Goal: Download file/media

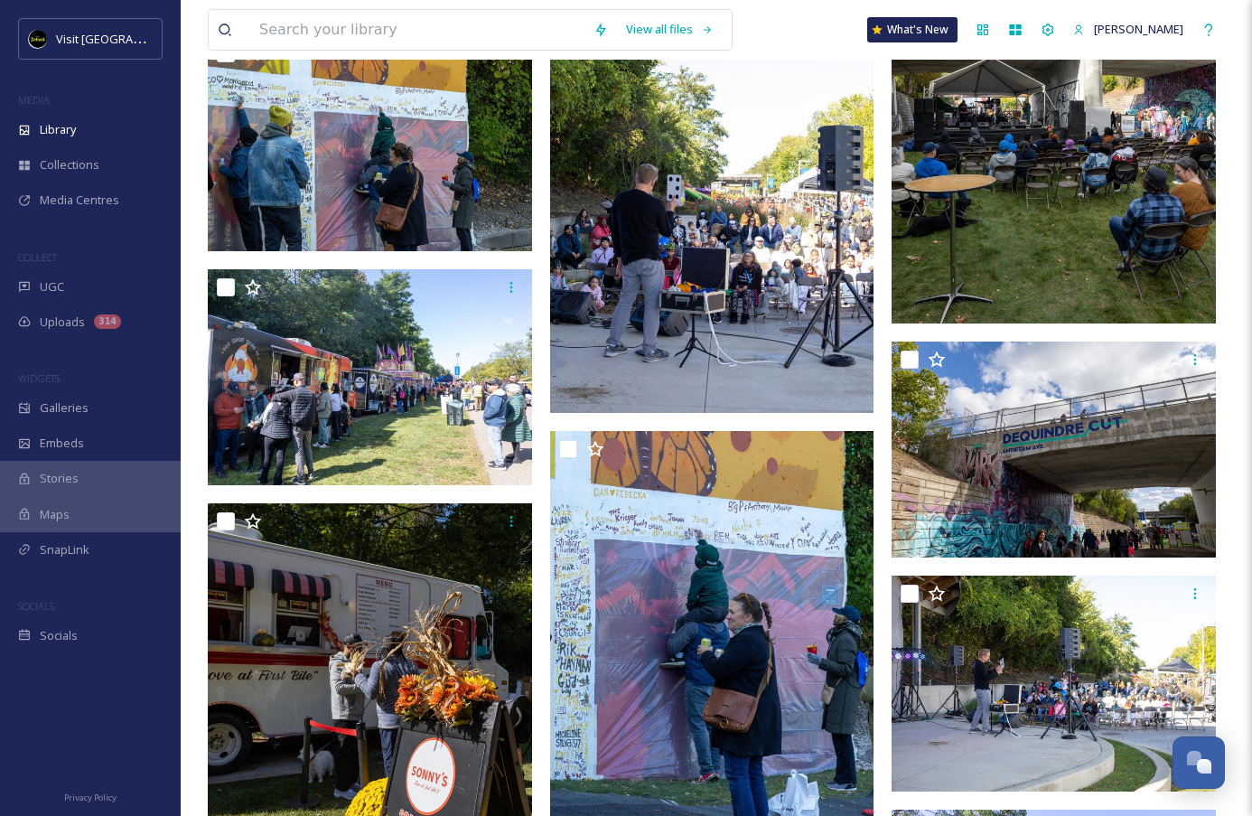
scroll to position [5214, 0]
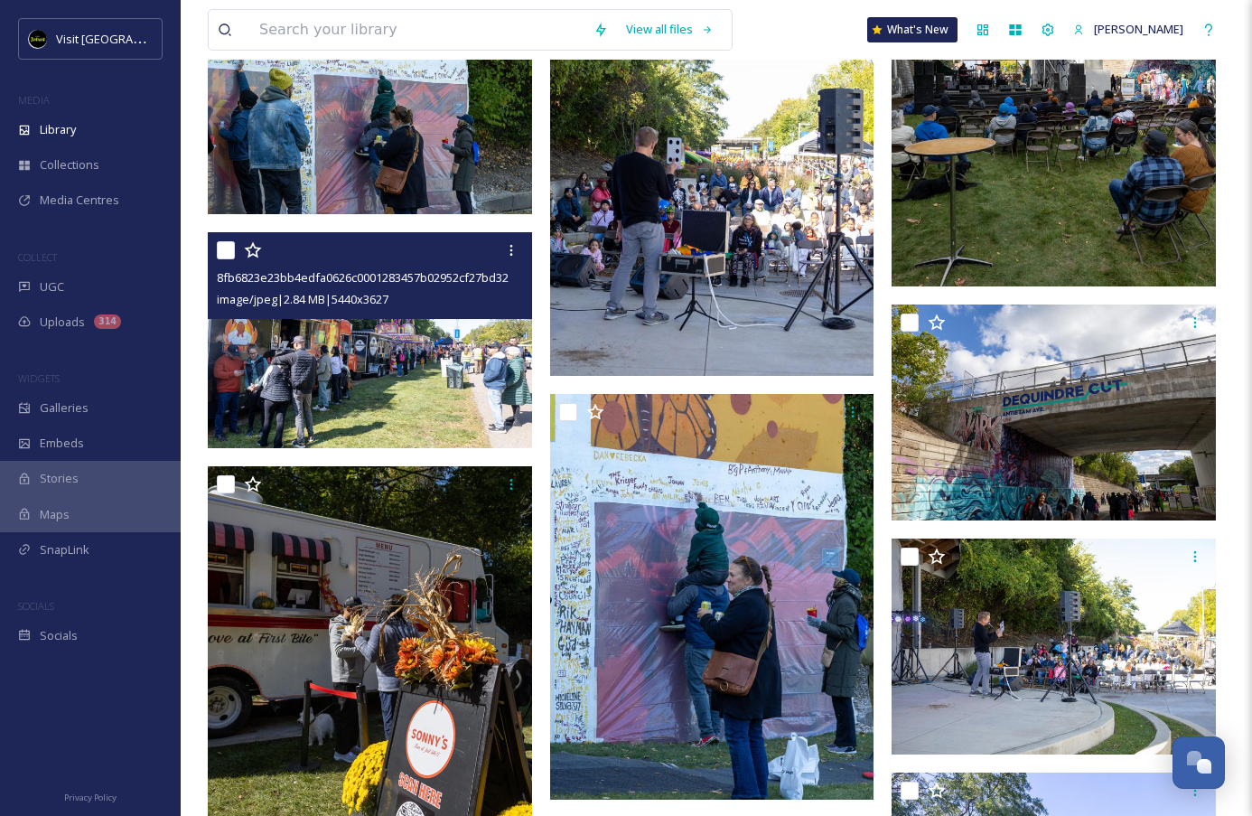
click at [423, 393] on img at bounding box center [370, 340] width 324 height 217
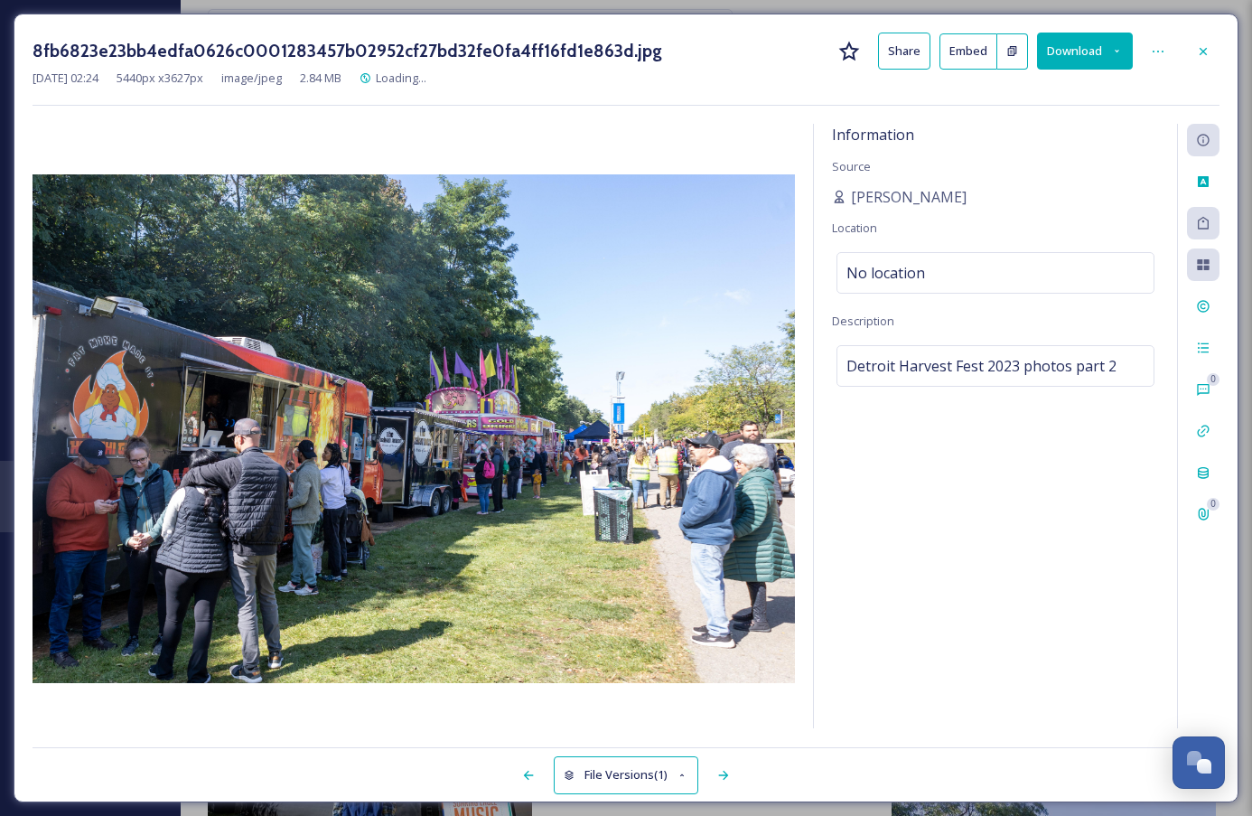
click at [1095, 58] on button "Download" at bounding box center [1085, 51] width 96 height 37
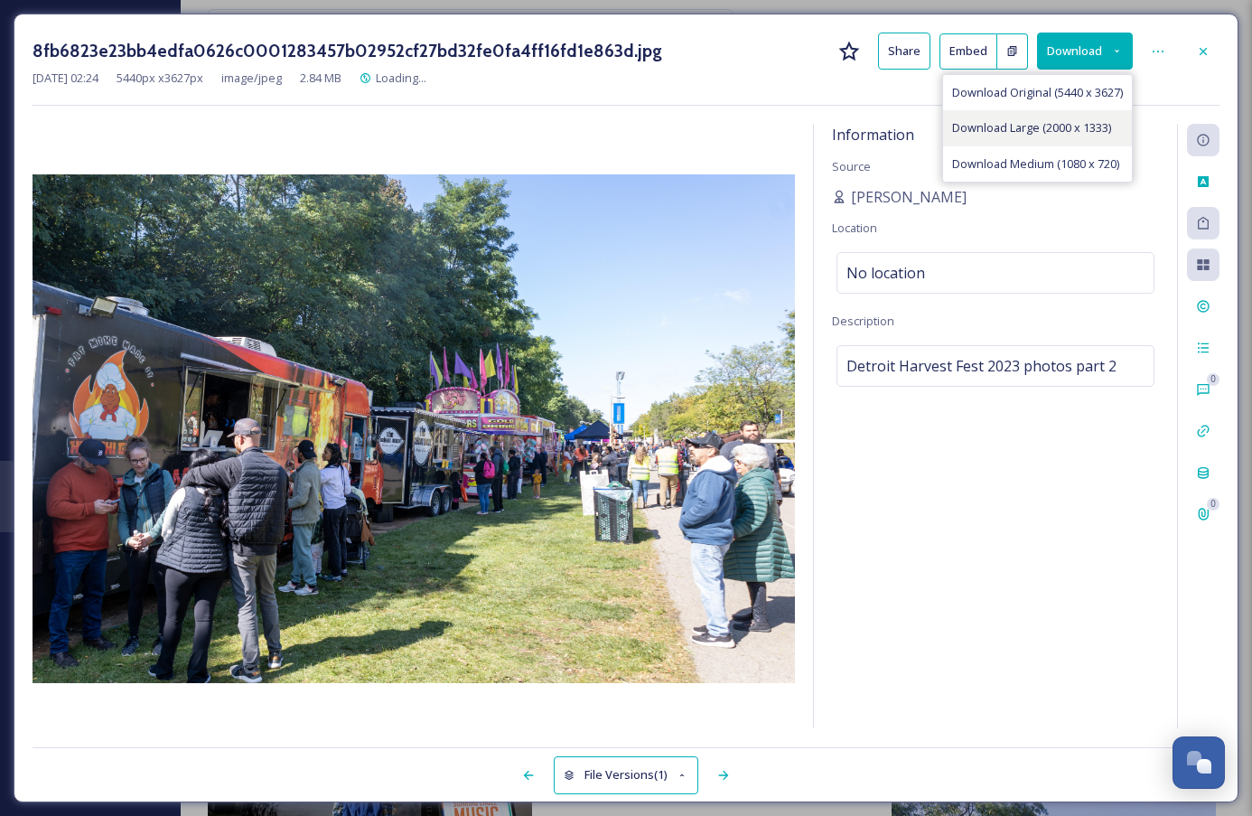
click at [1092, 130] on span "Download Large (2000 x 1333)" at bounding box center [1031, 127] width 159 height 17
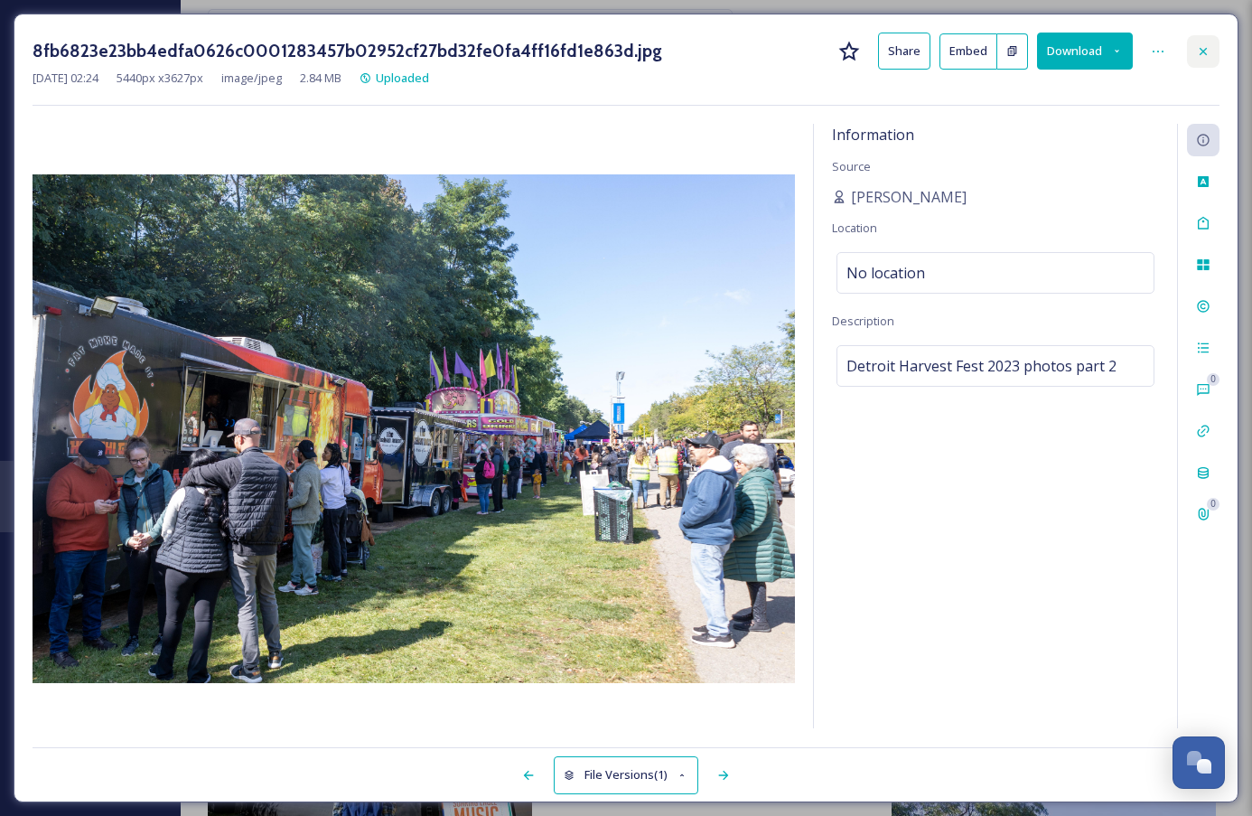
click at [1207, 52] on icon at bounding box center [1203, 51] width 14 height 14
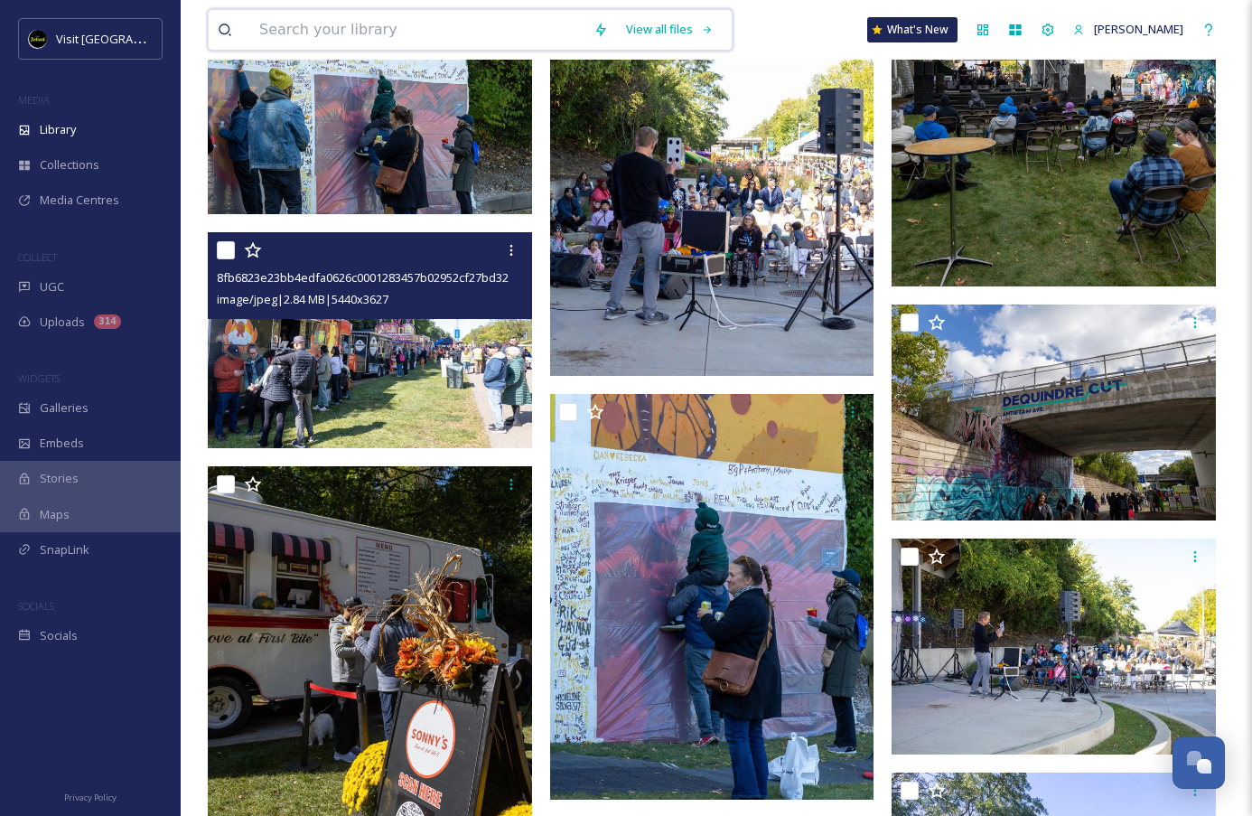
click at [575, 24] on input at bounding box center [417, 30] width 334 height 40
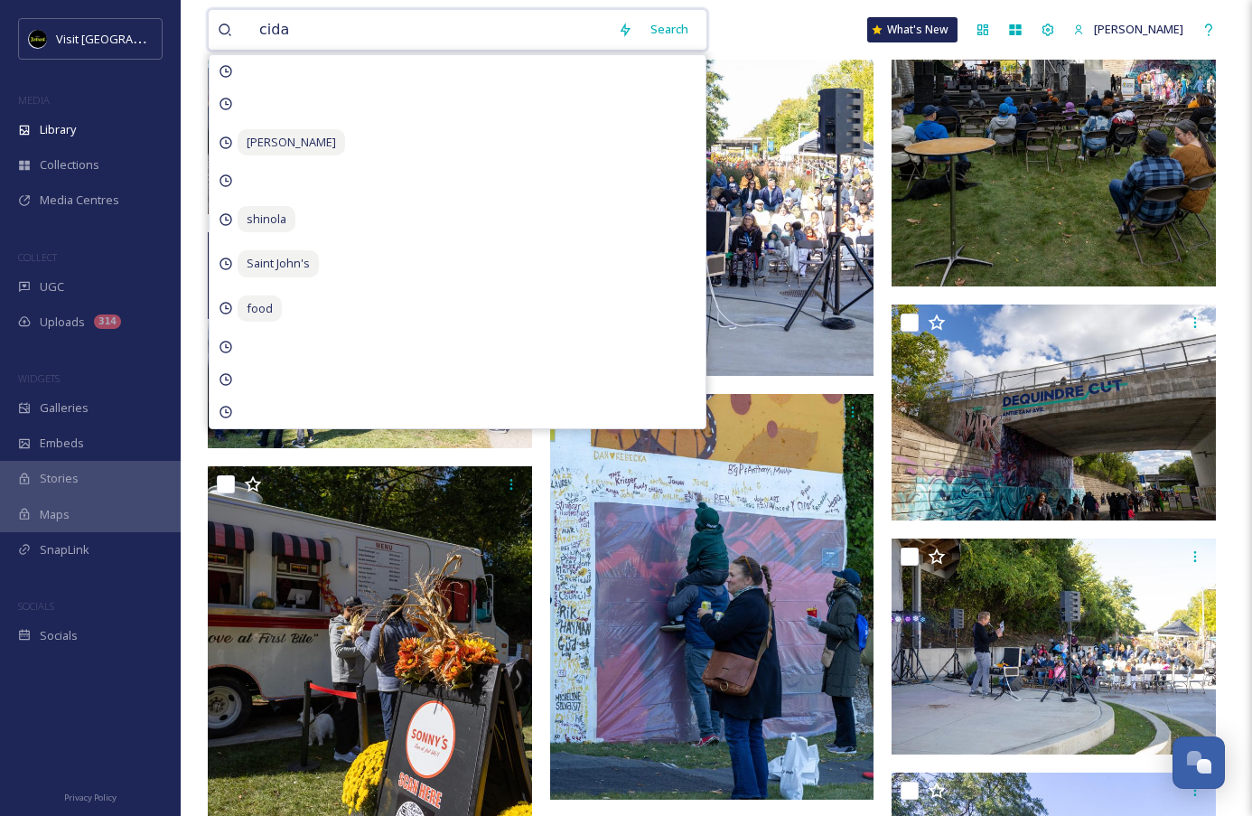
type input "cidar"
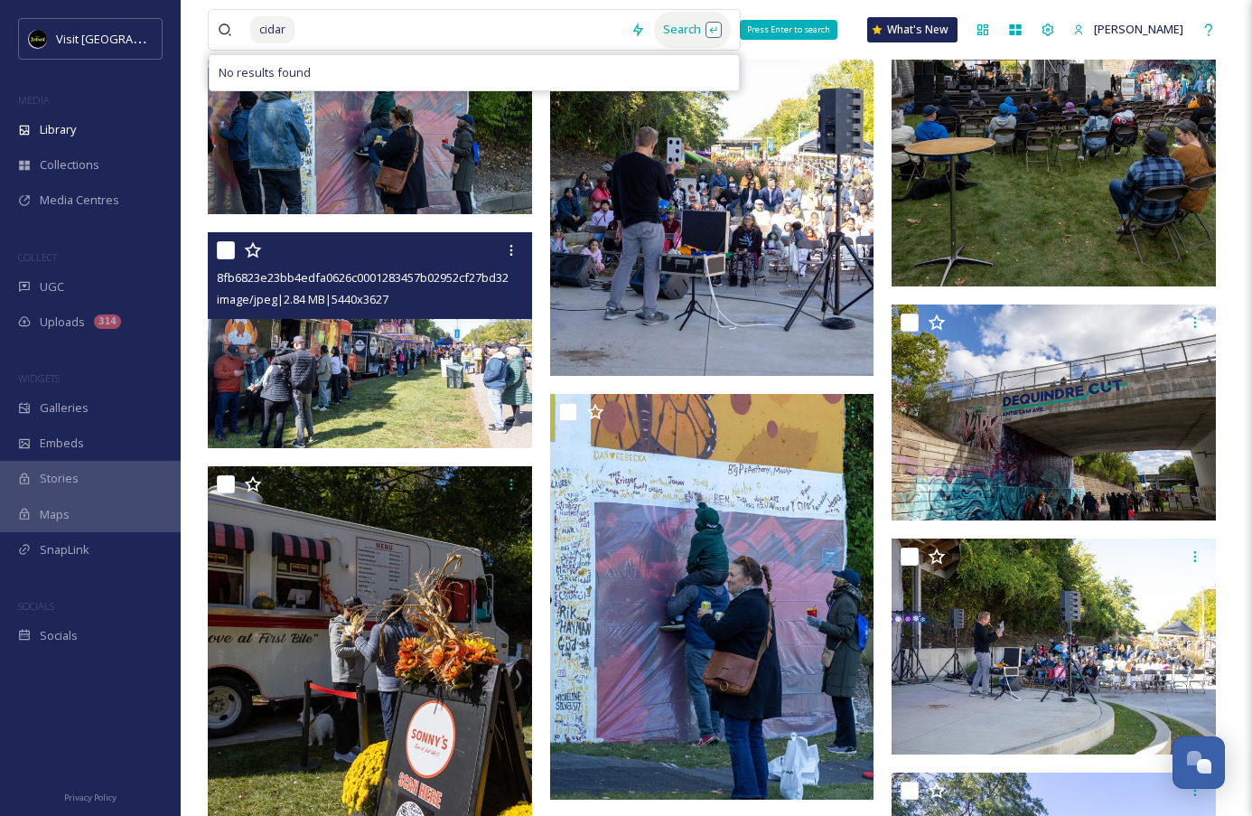
click at [714, 26] on div "Search Press Enter to search" at bounding box center [692, 29] width 77 height 35
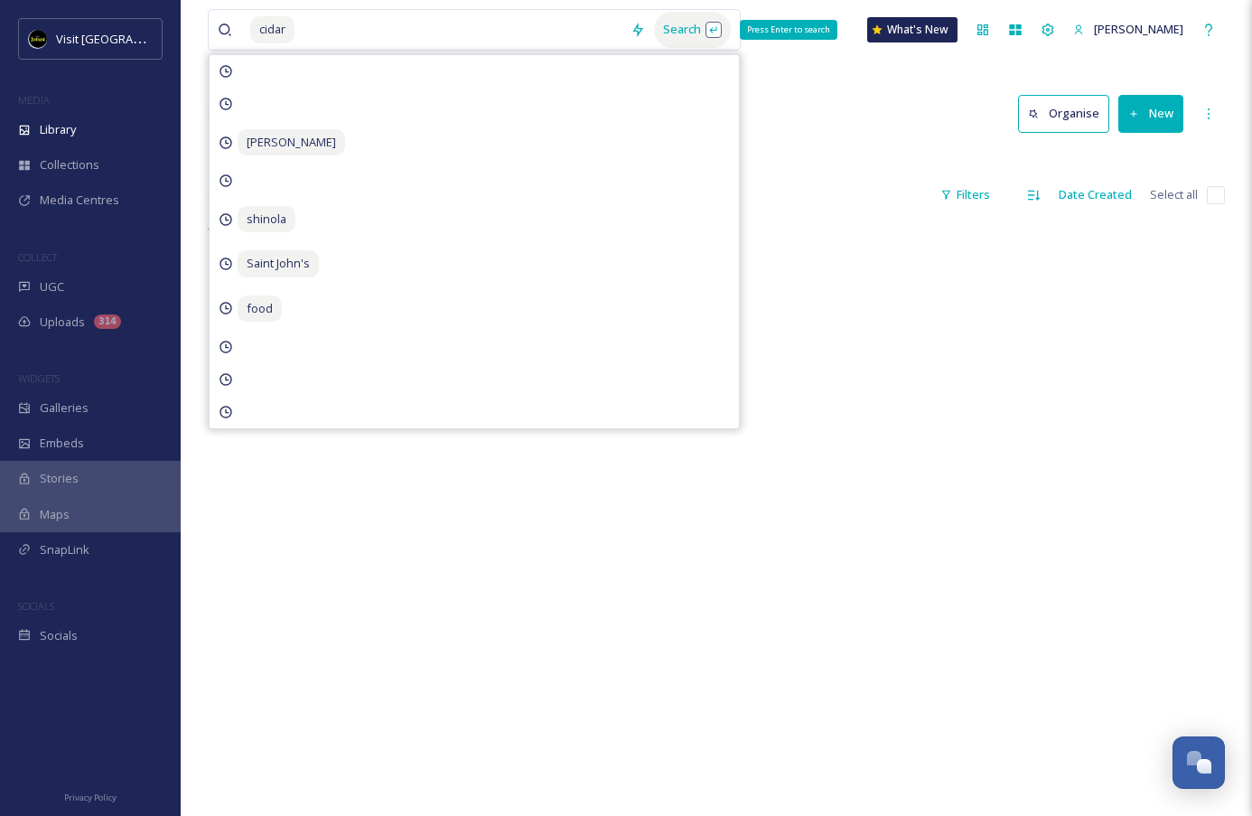
click at [693, 34] on div "Search Press Enter to search" at bounding box center [692, 29] width 77 height 35
click at [827, 78] on div "cidar Search [PERSON_NAME] Saint John's food What's [GEOGRAPHIC_DATA][PERSON_NA…" at bounding box center [716, 518] width 1071 height 1037
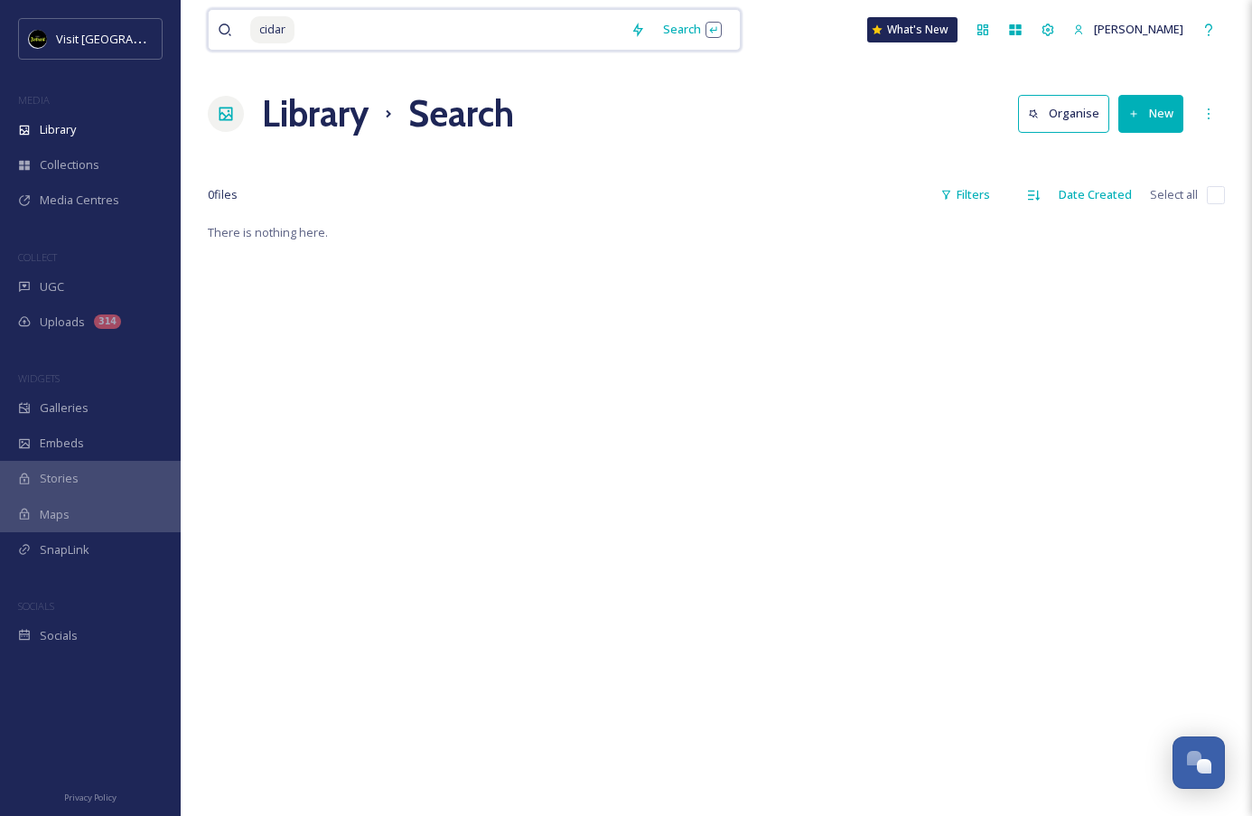
click at [498, 10] on input at bounding box center [458, 30] width 325 height 40
click at [697, 32] on div "Search" at bounding box center [669, 29] width 56 height 35
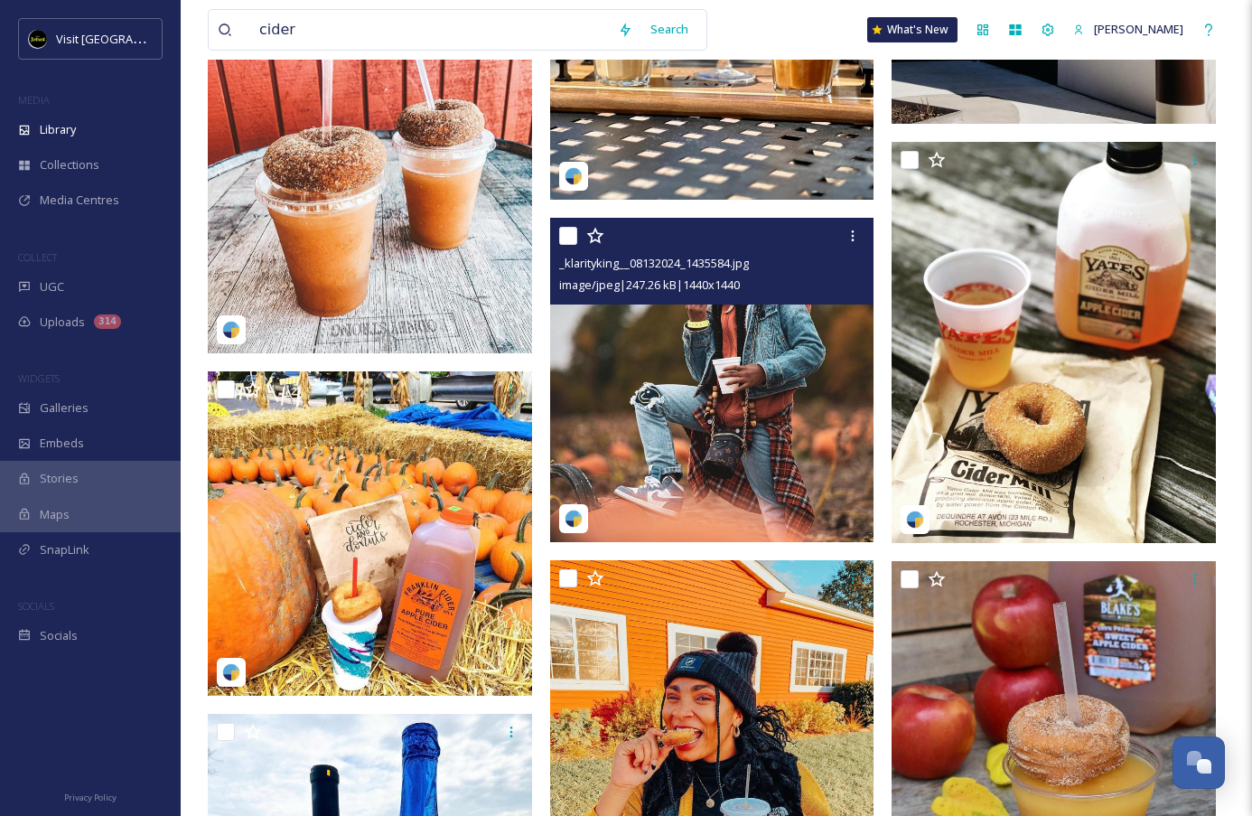
scroll to position [2290, 0]
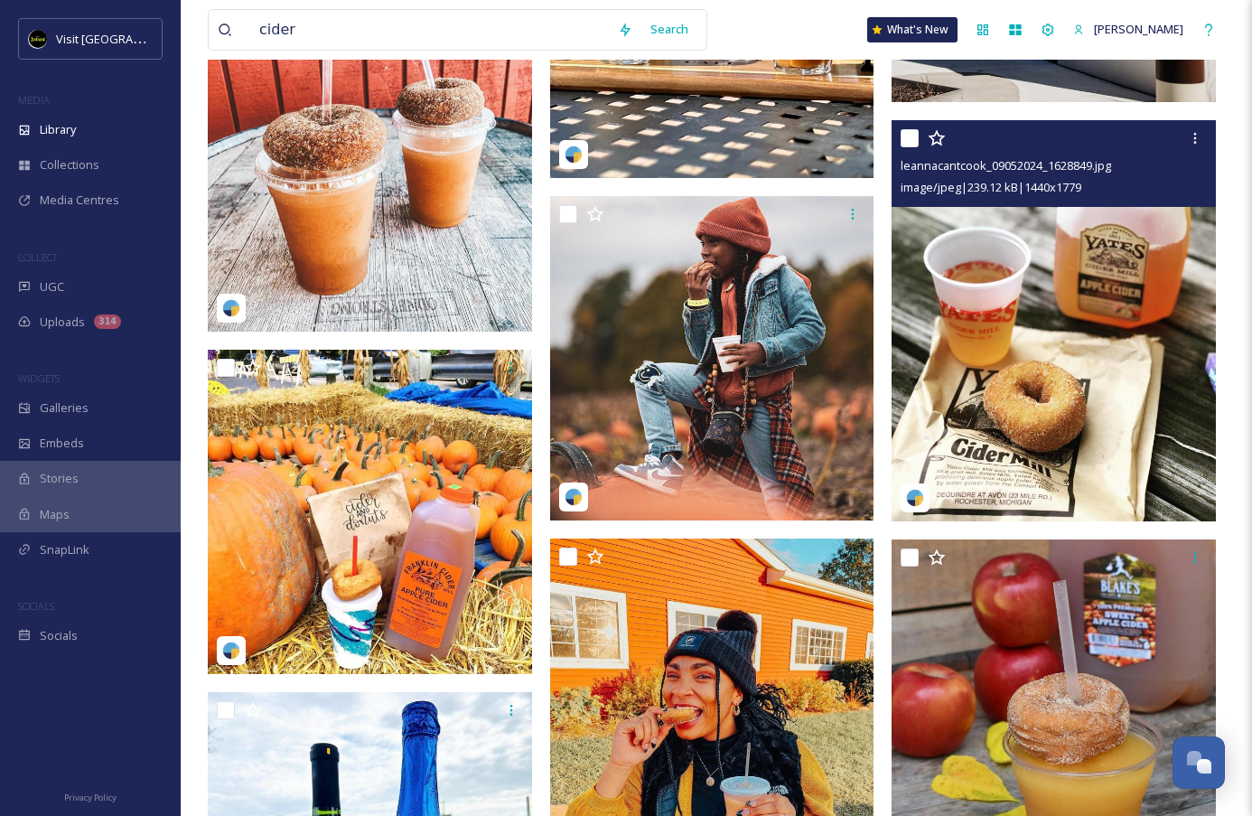
click at [1031, 288] on img at bounding box center [1053, 320] width 324 height 401
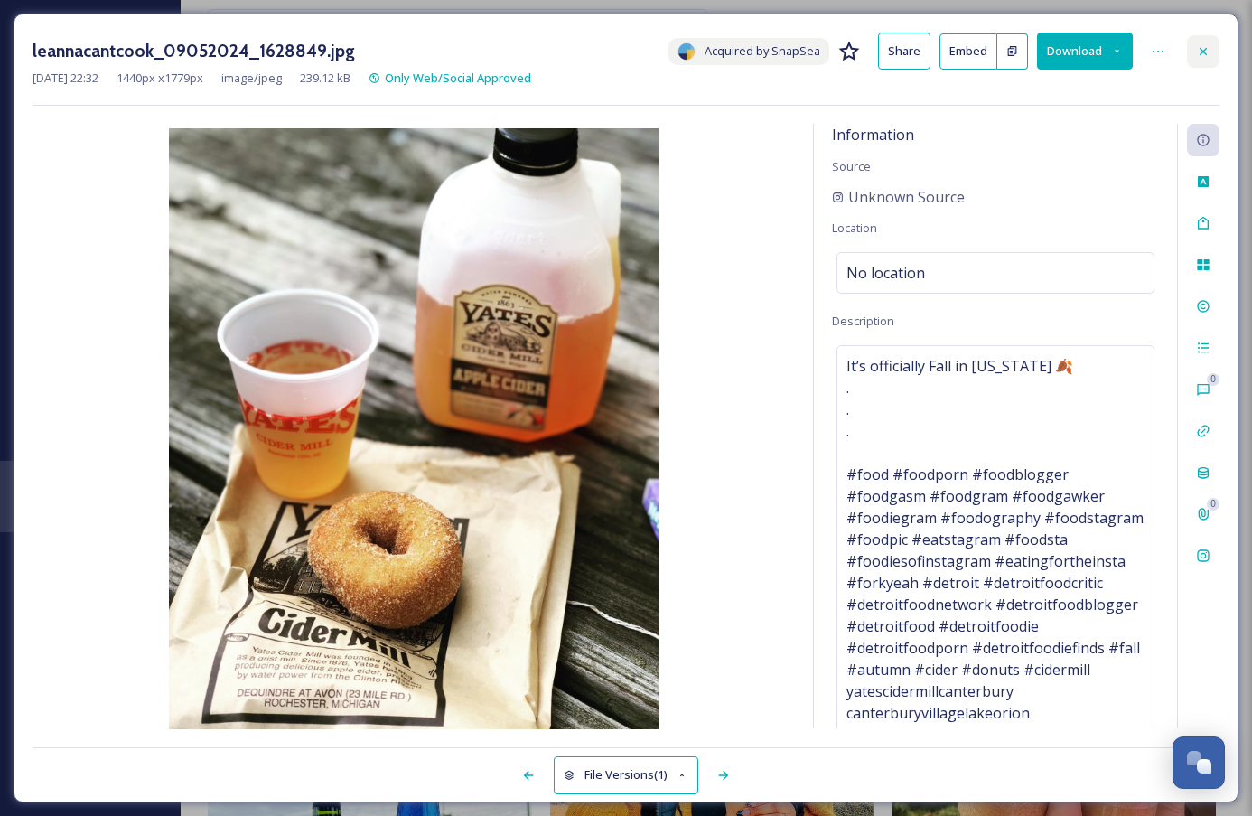
click at [1204, 53] on icon at bounding box center [1203, 51] width 14 height 14
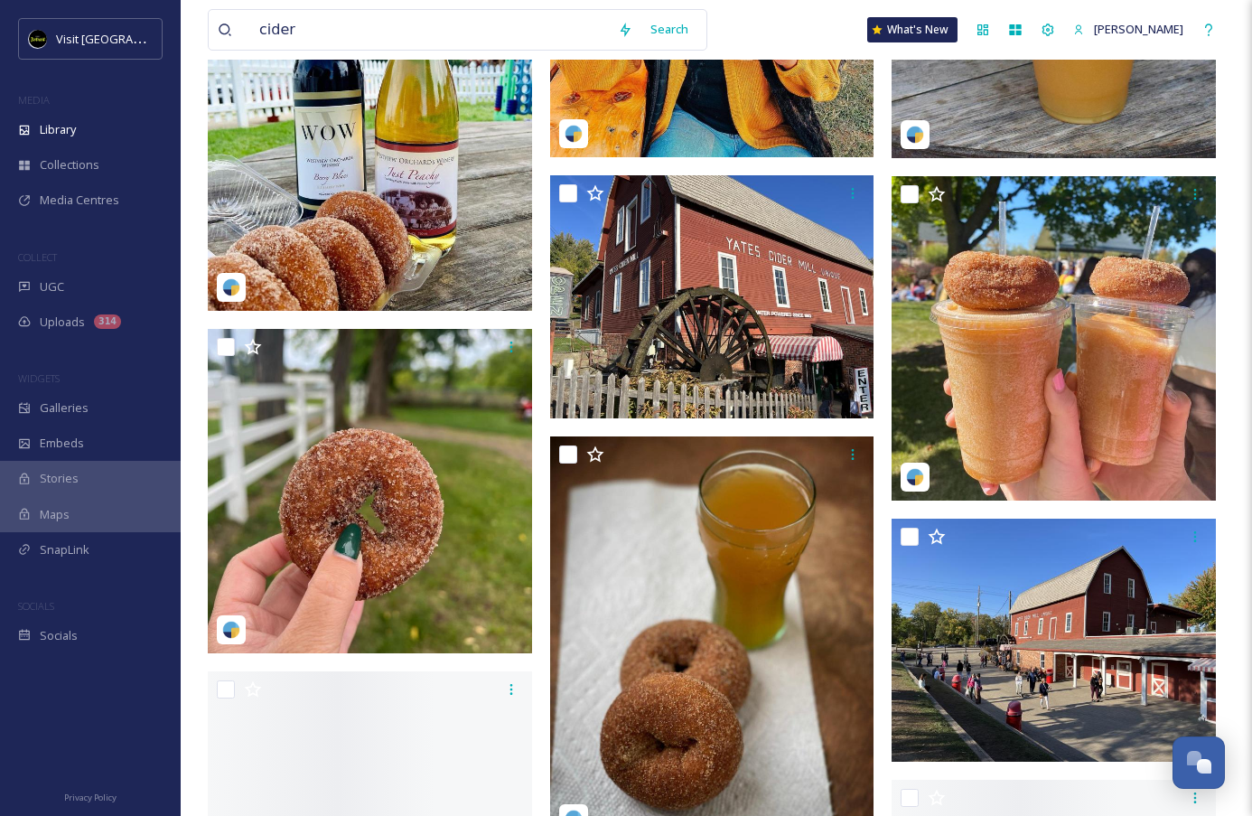
scroll to position [3108, 0]
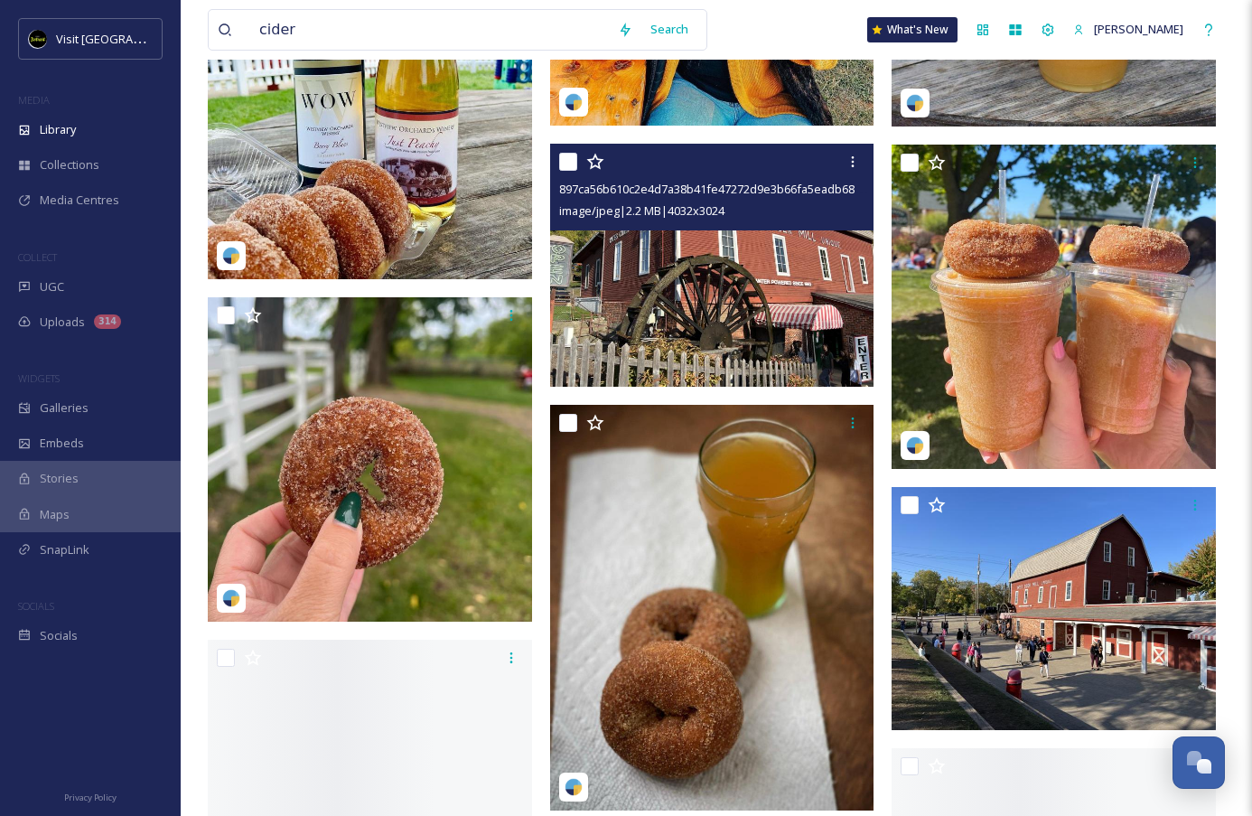
click at [731, 284] on img at bounding box center [712, 265] width 324 height 243
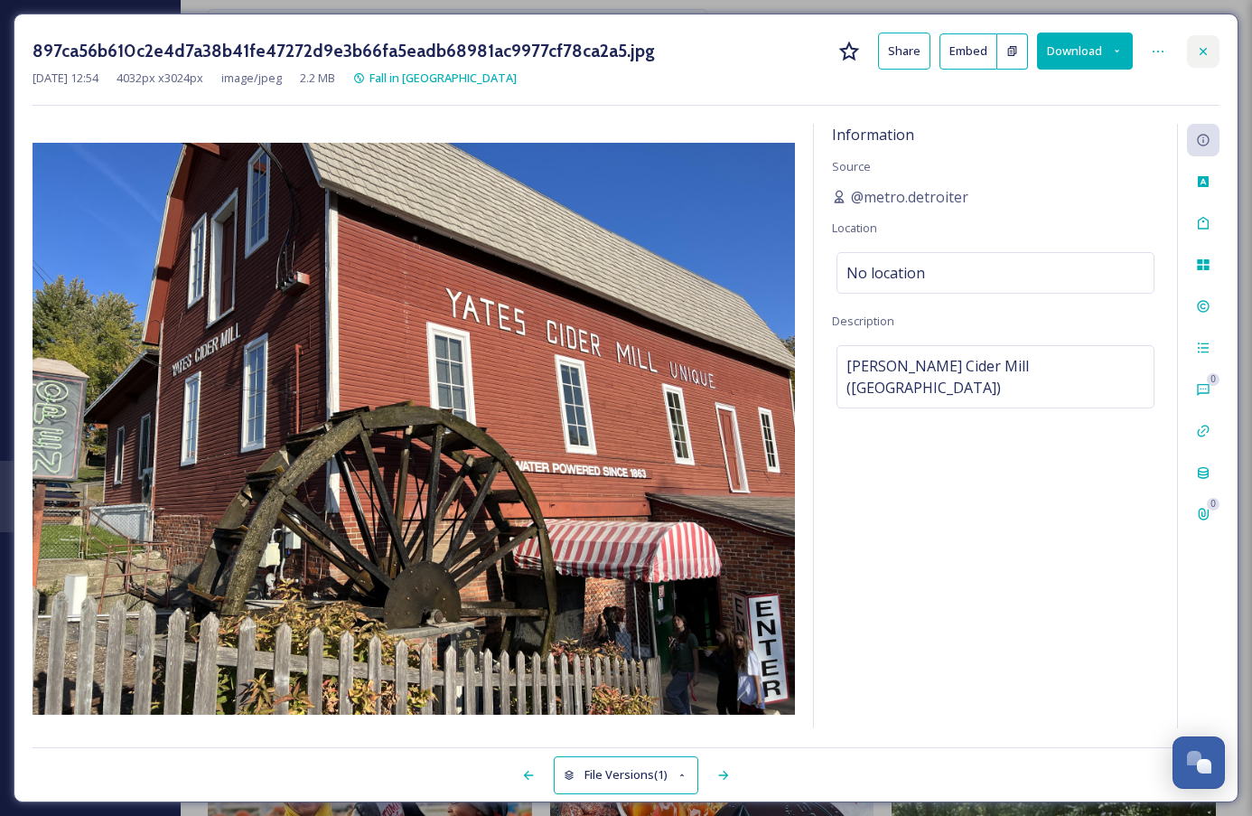
click at [1198, 47] on icon at bounding box center [1203, 51] width 14 height 14
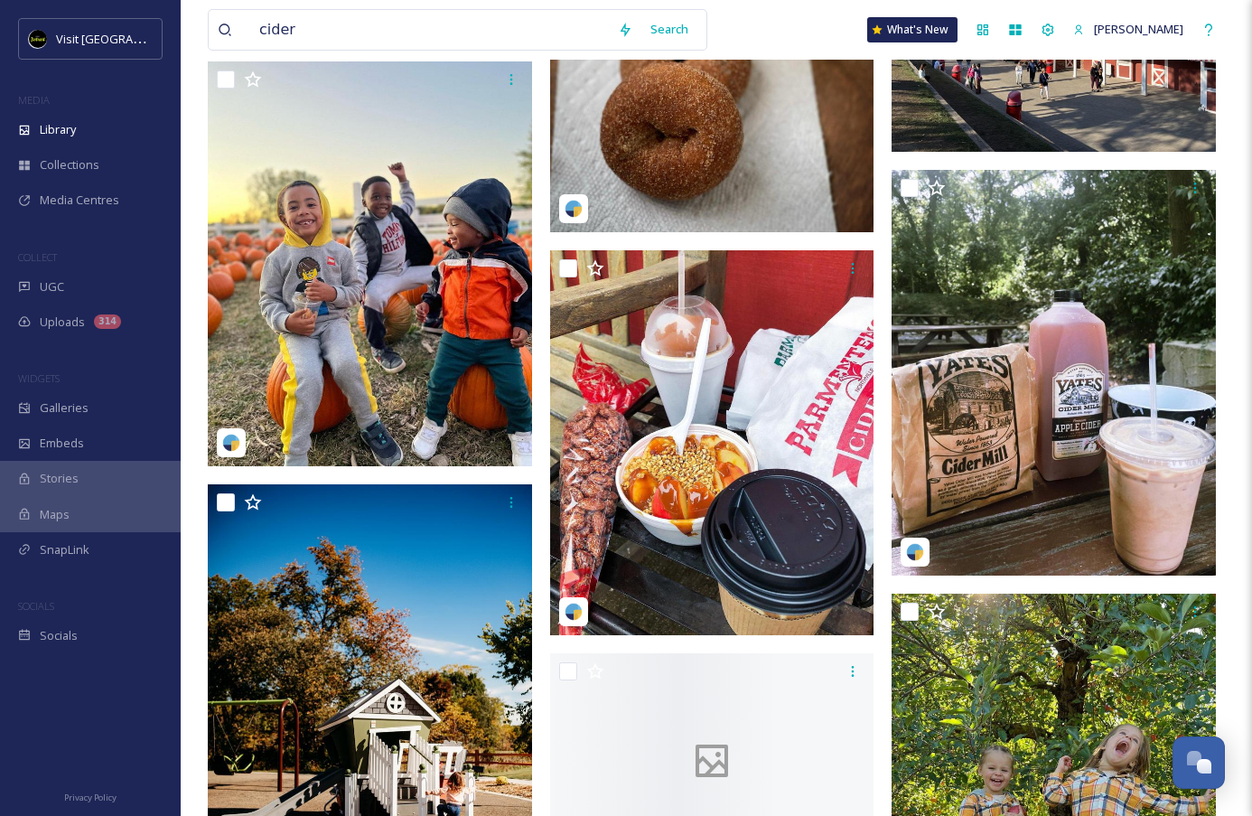
scroll to position [3688, 0]
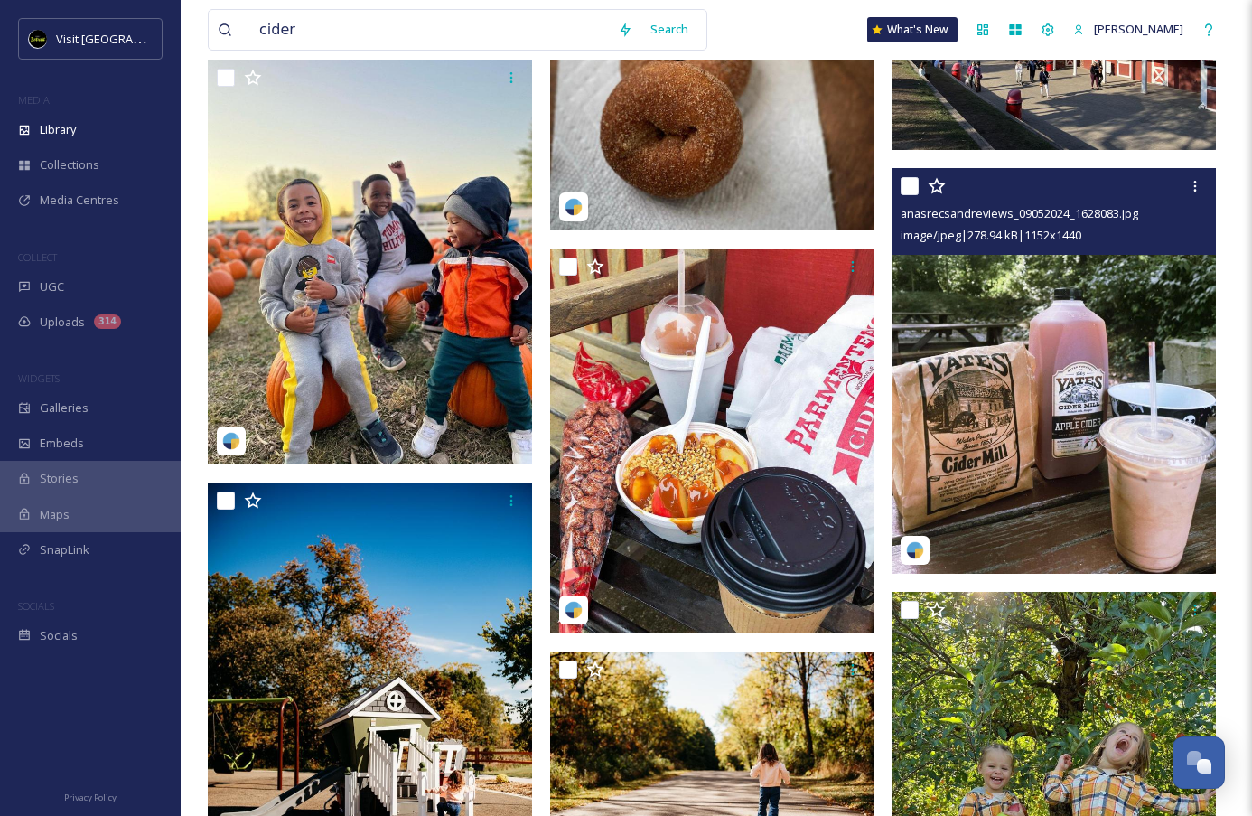
click at [1058, 426] on img at bounding box center [1053, 371] width 324 height 406
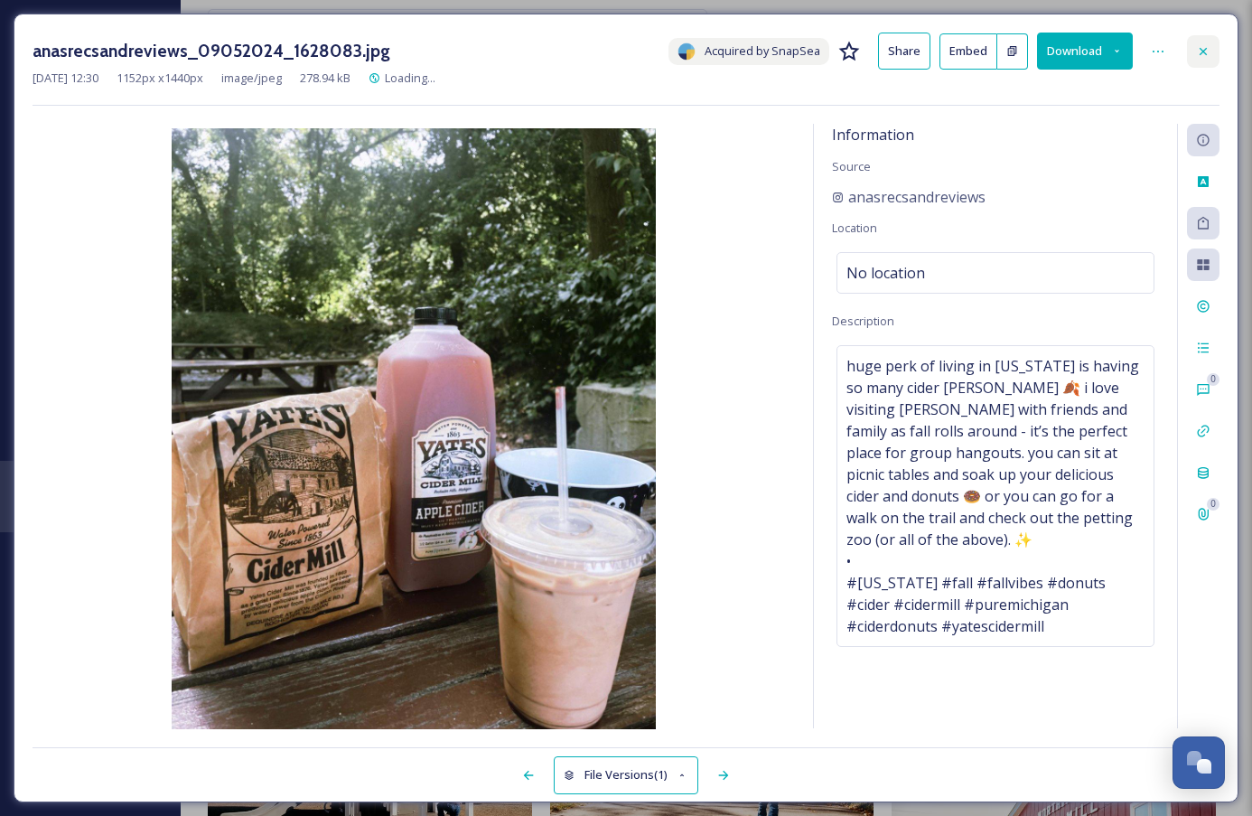
click at [1196, 50] on icon at bounding box center [1203, 51] width 14 height 14
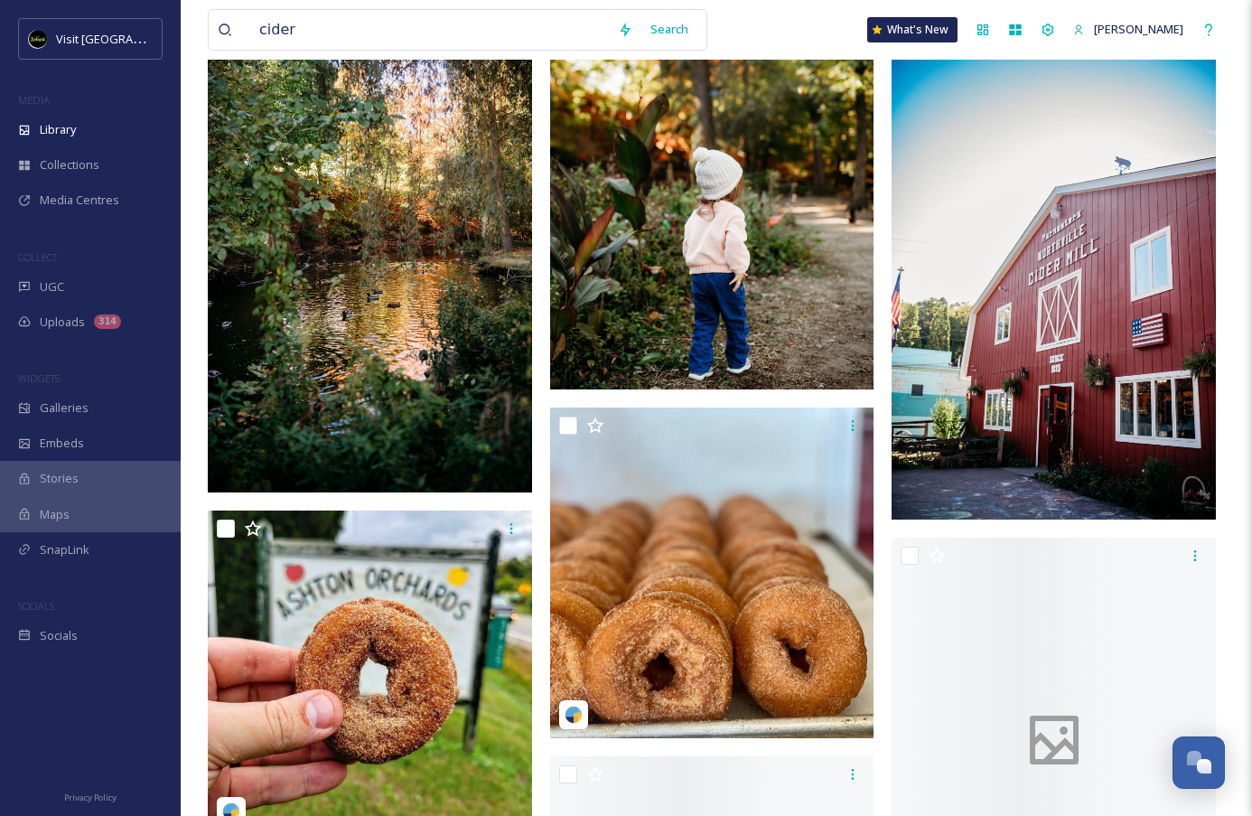
scroll to position [4681, 0]
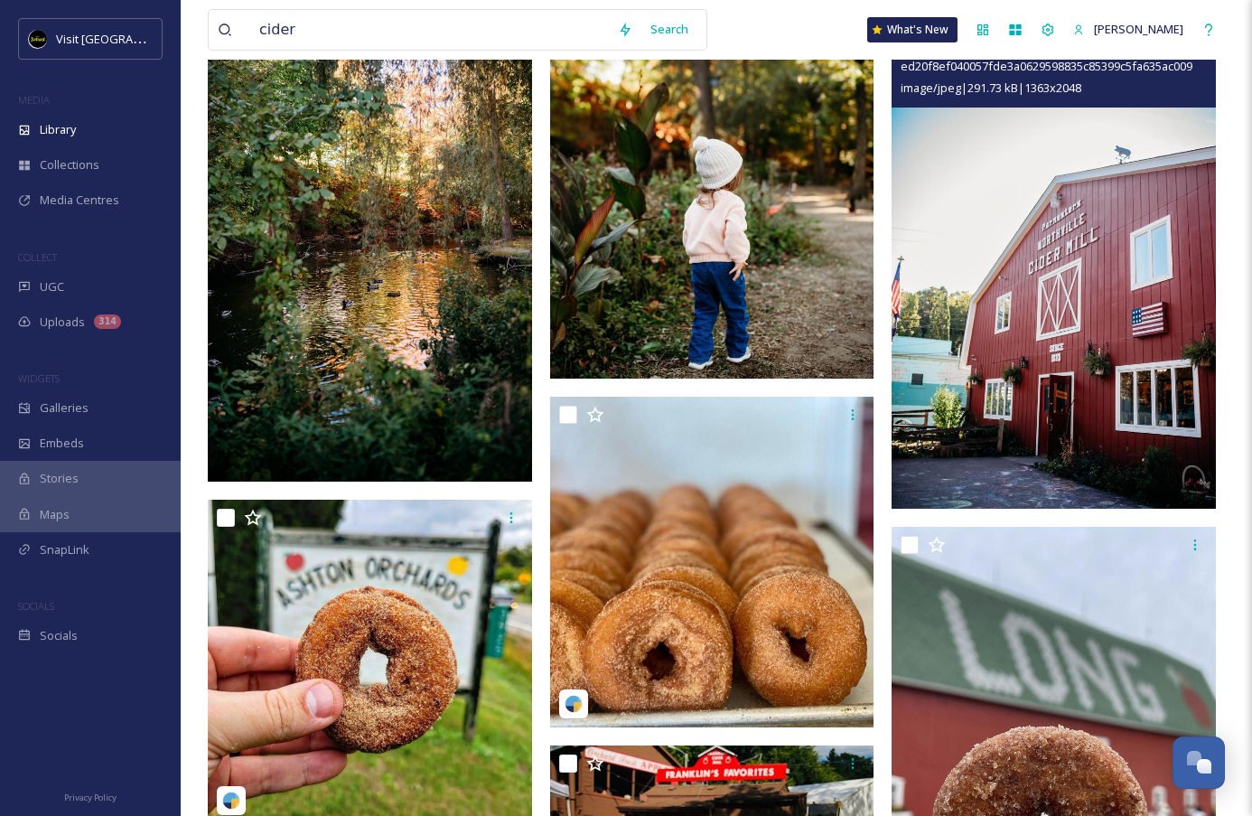
click at [1045, 373] on img at bounding box center [1053, 265] width 324 height 488
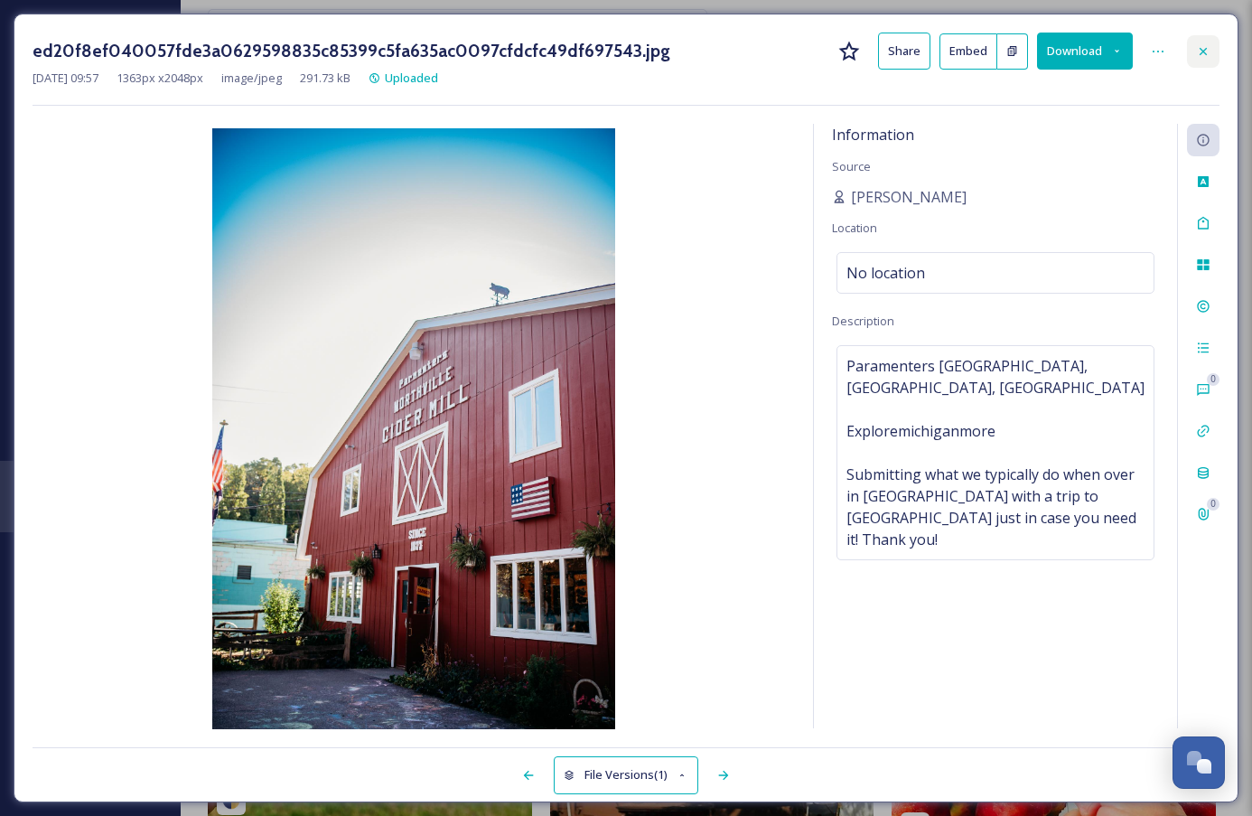
click at [1201, 47] on icon at bounding box center [1203, 51] width 14 height 14
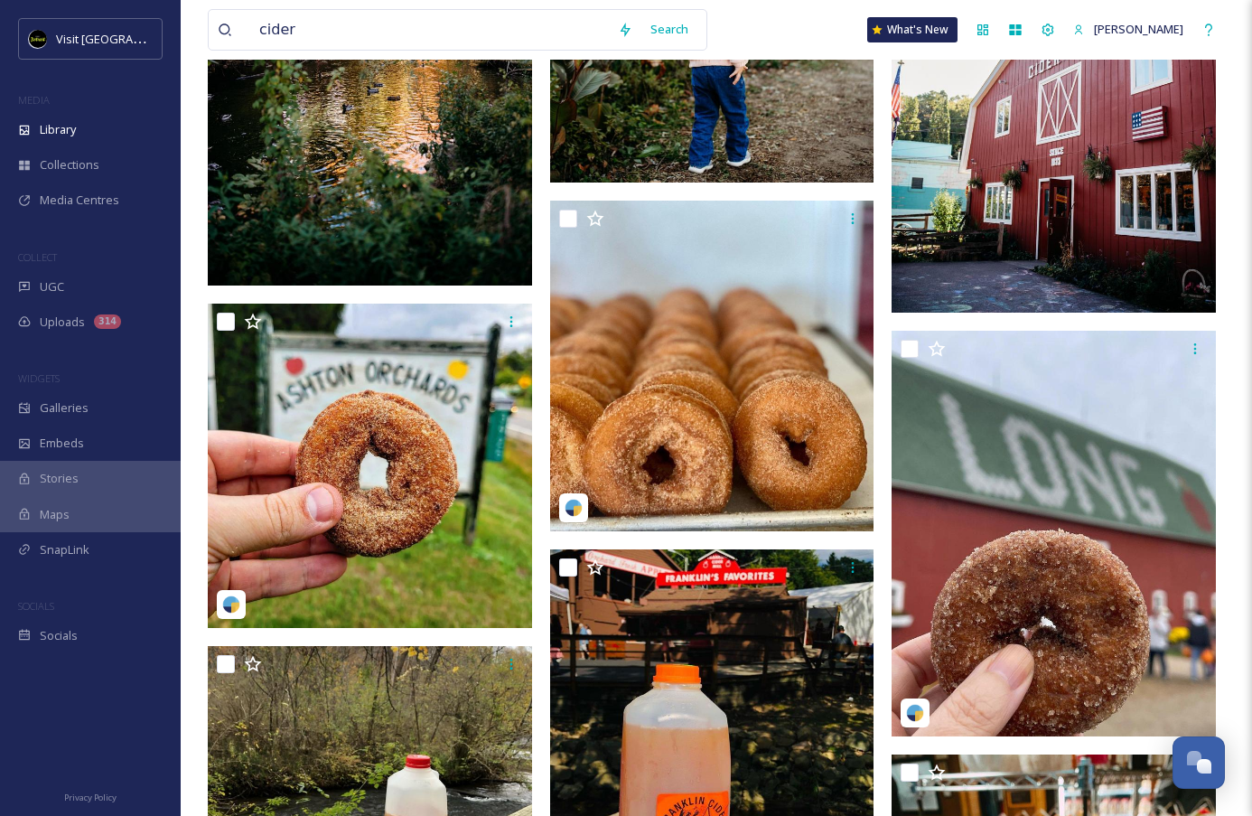
scroll to position [4879, 0]
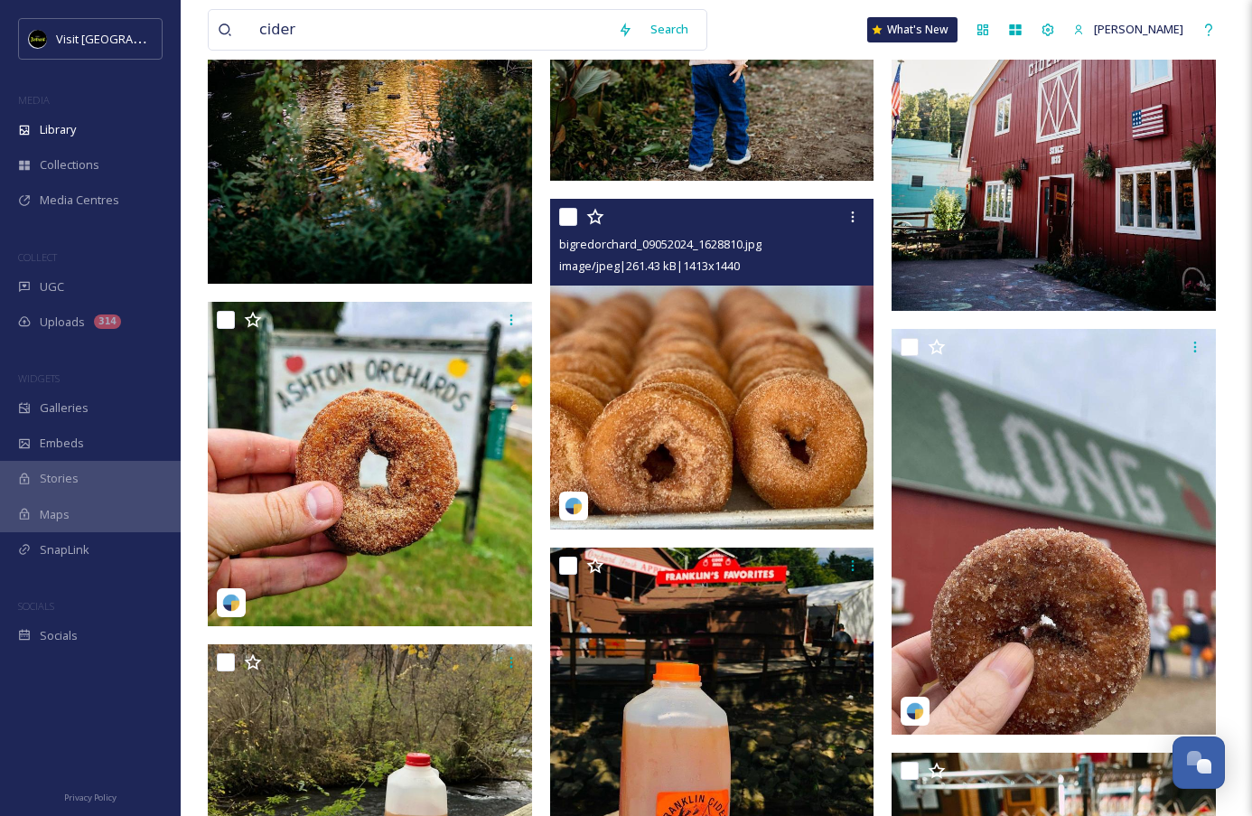
click at [768, 439] on img at bounding box center [712, 364] width 324 height 331
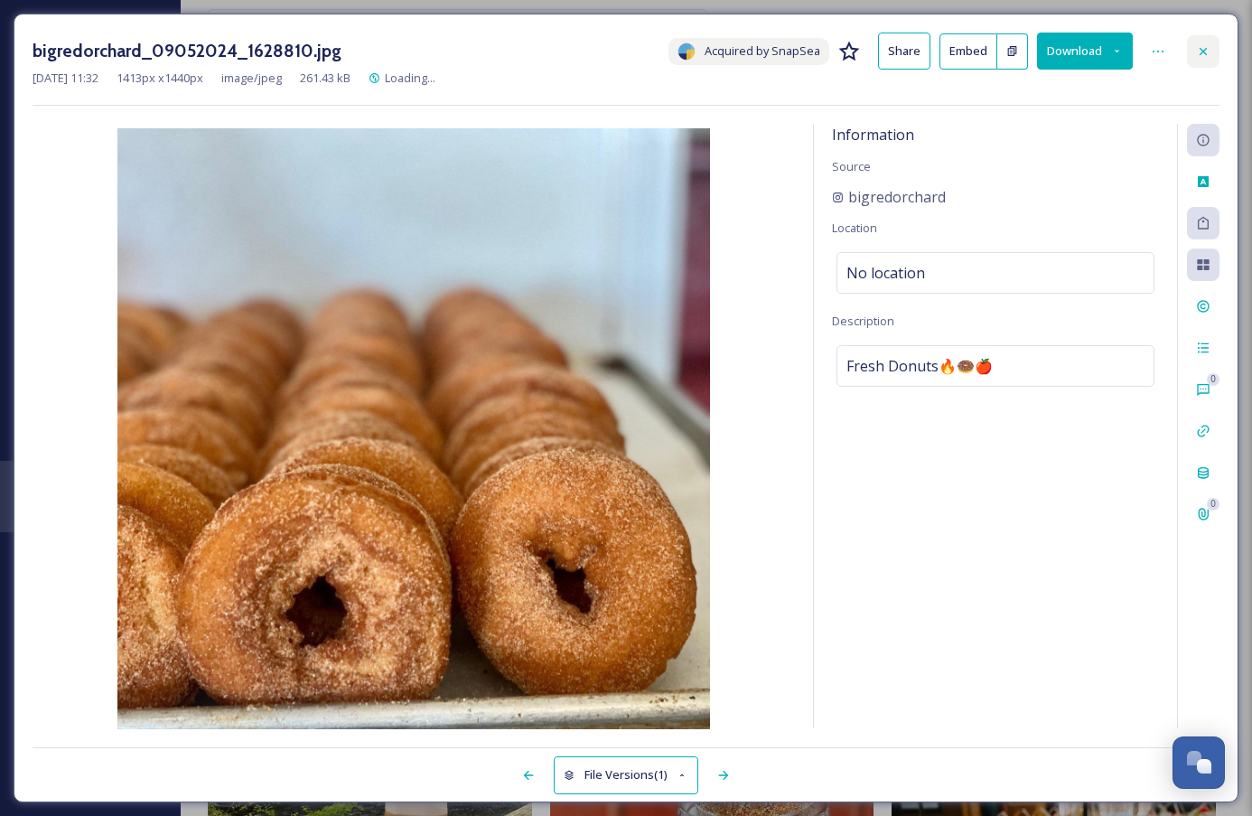
click at [1202, 55] on icon at bounding box center [1203, 51] width 14 height 14
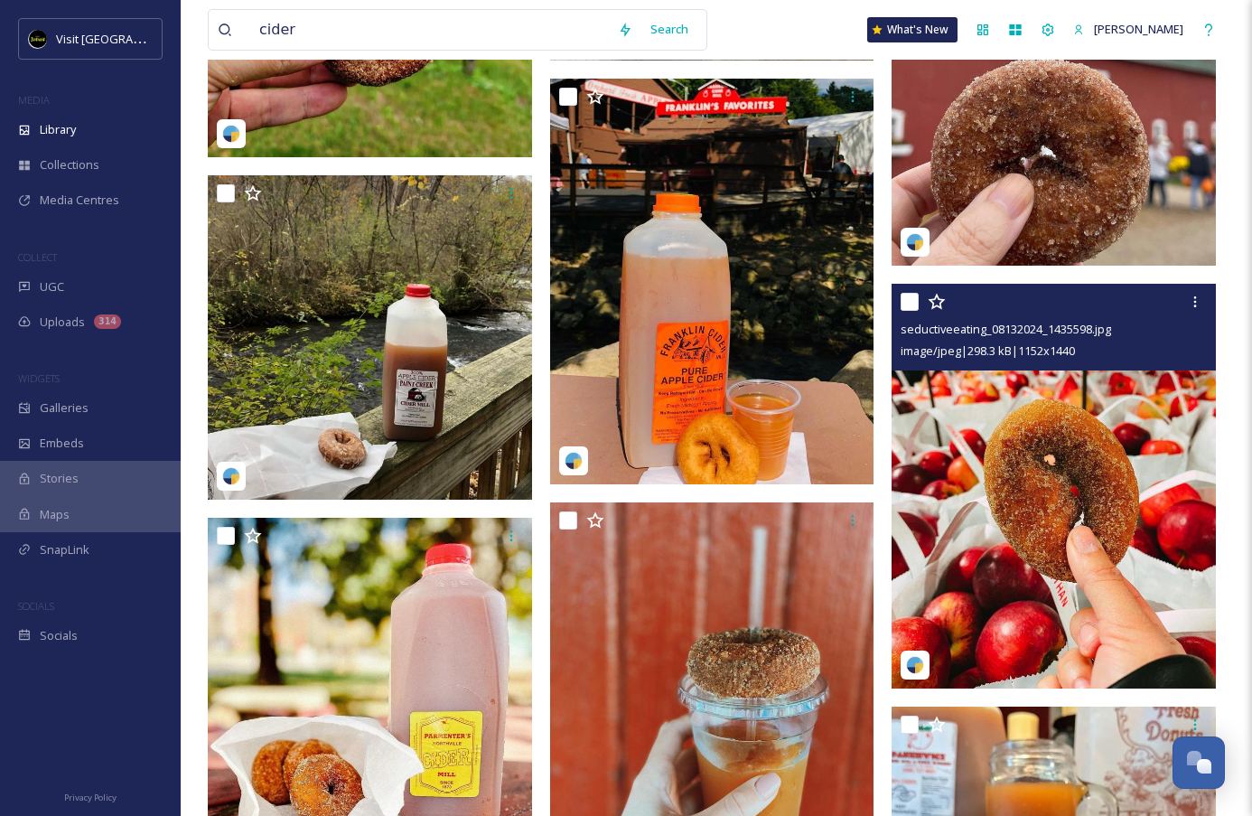
scroll to position [5641, 0]
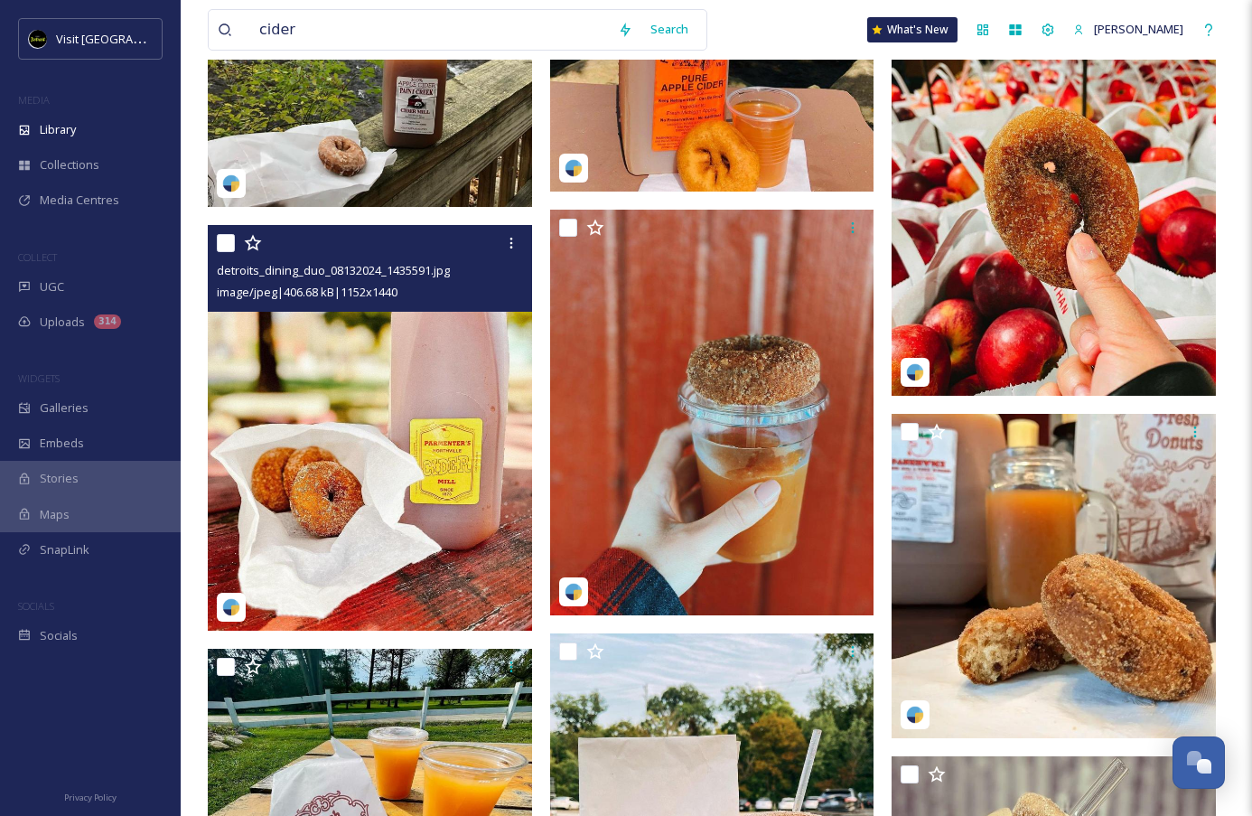
click at [441, 488] on img at bounding box center [370, 428] width 324 height 406
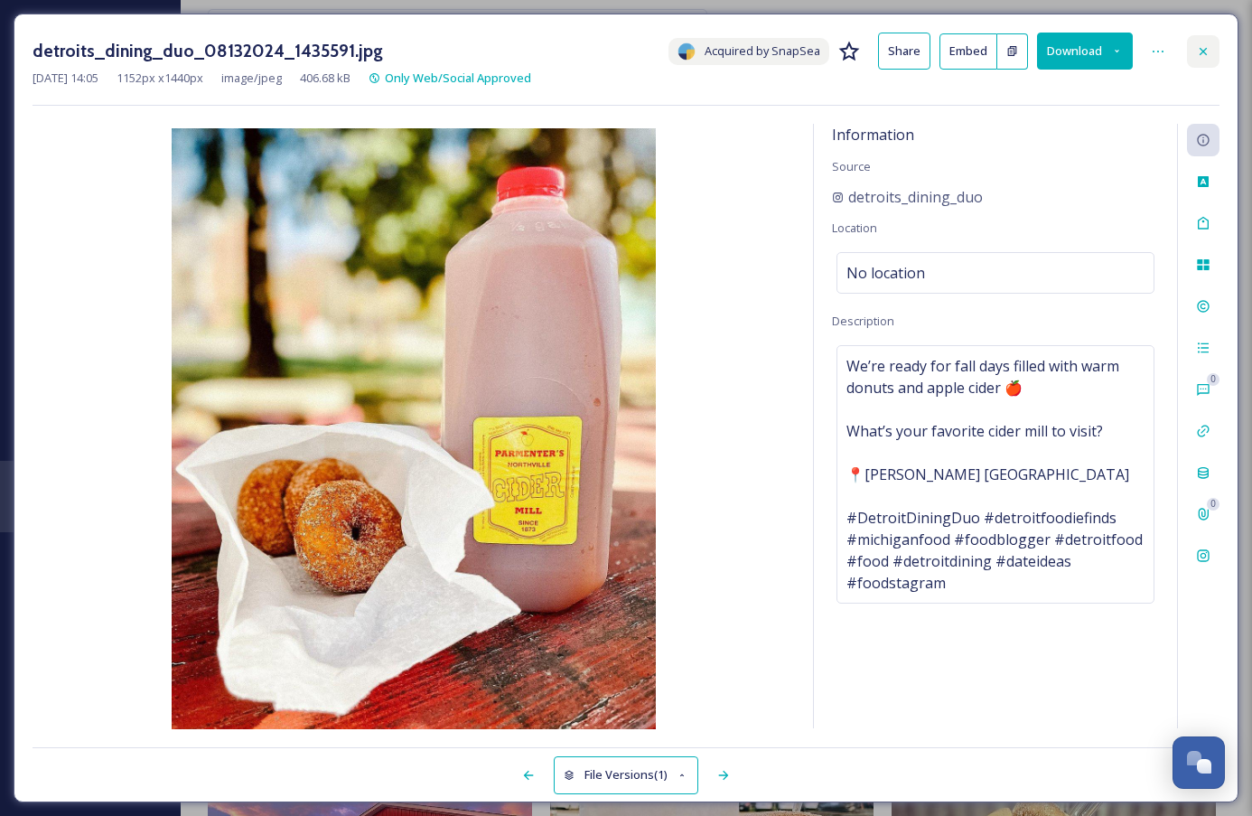
click at [1200, 53] on icon at bounding box center [1202, 50] width 7 height 7
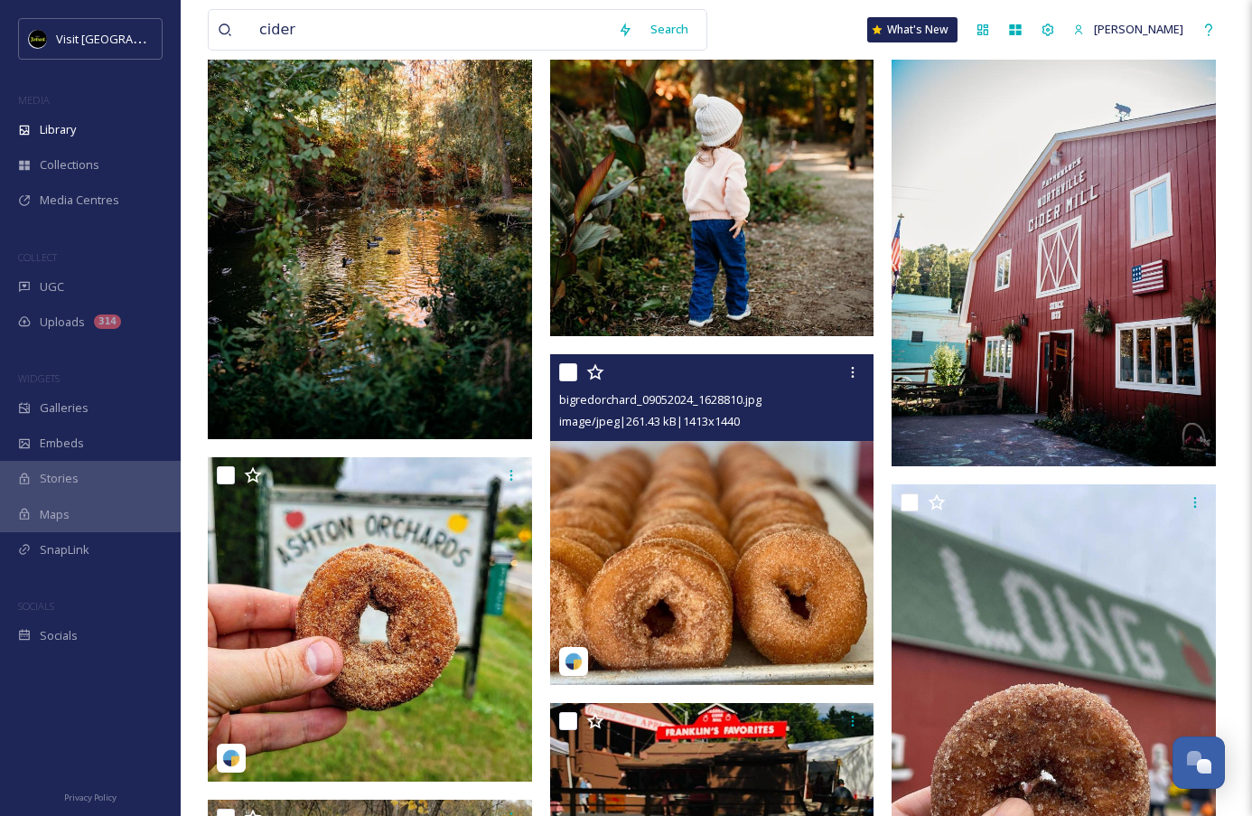
scroll to position [4725, 0]
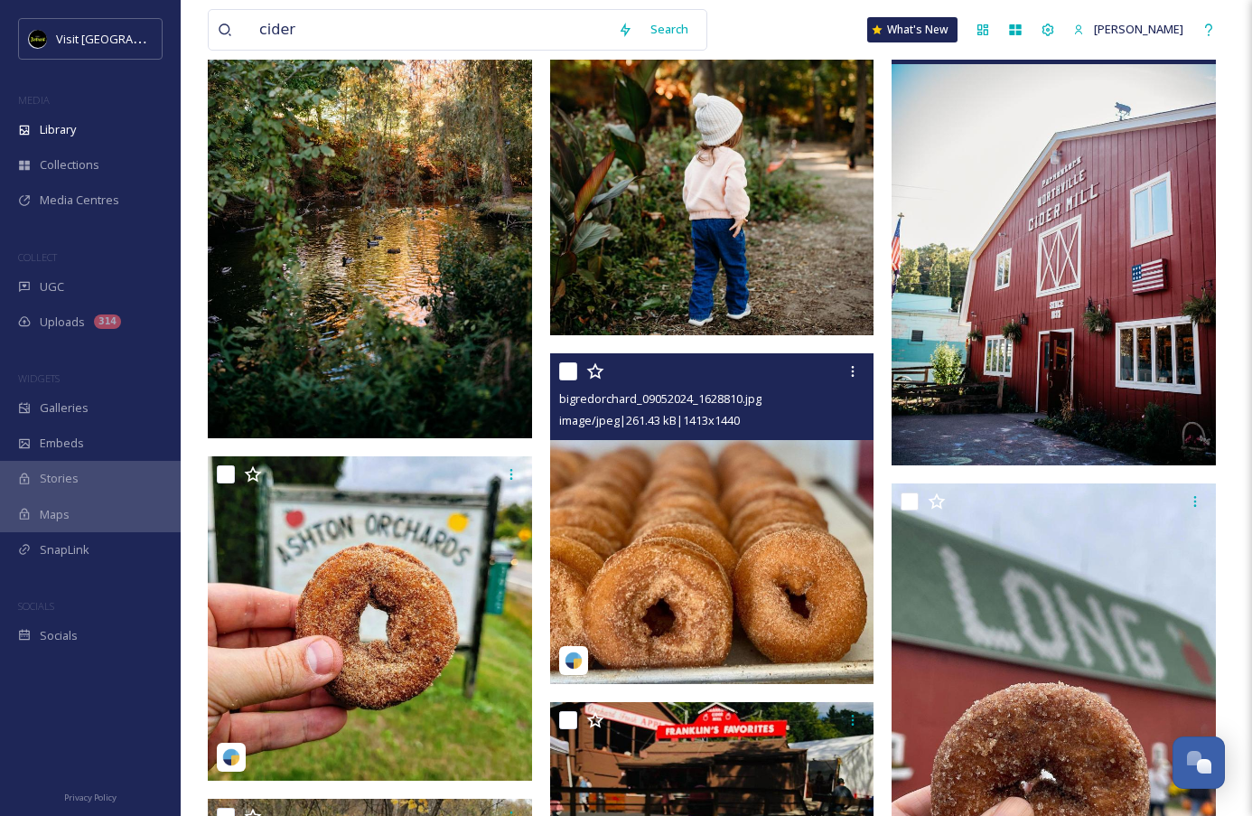
click at [1090, 359] on img at bounding box center [1053, 221] width 324 height 488
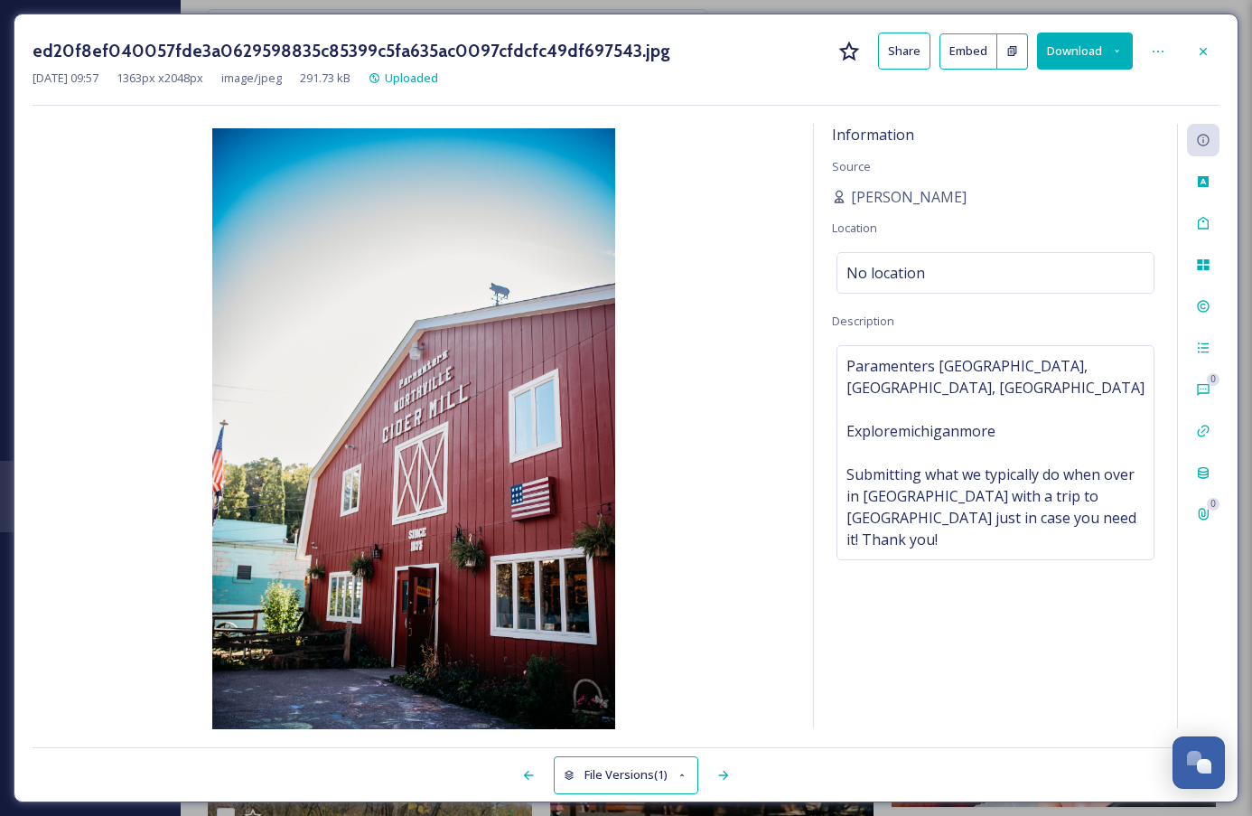
click at [1087, 47] on button "Download" at bounding box center [1085, 51] width 96 height 37
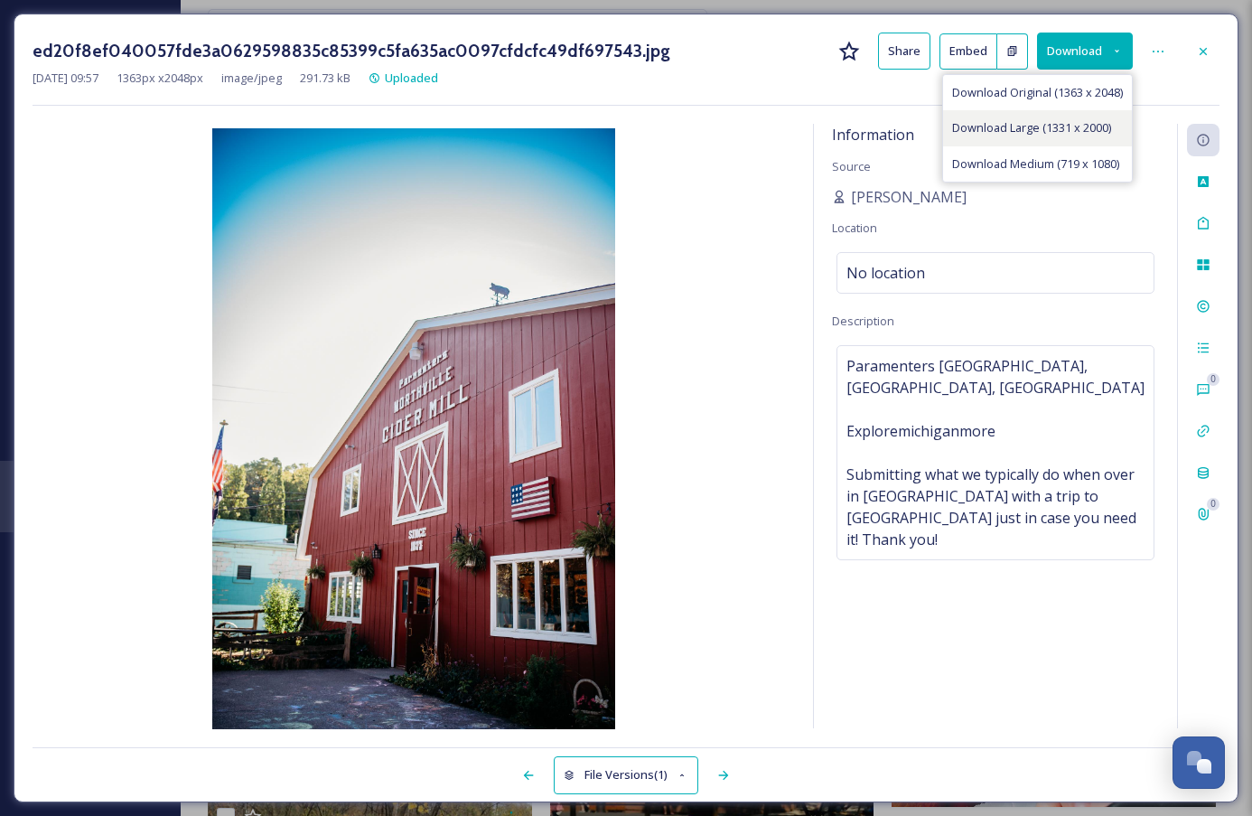
click at [1069, 126] on span "Download Large (1331 x 2000)" at bounding box center [1031, 127] width 159 height 17
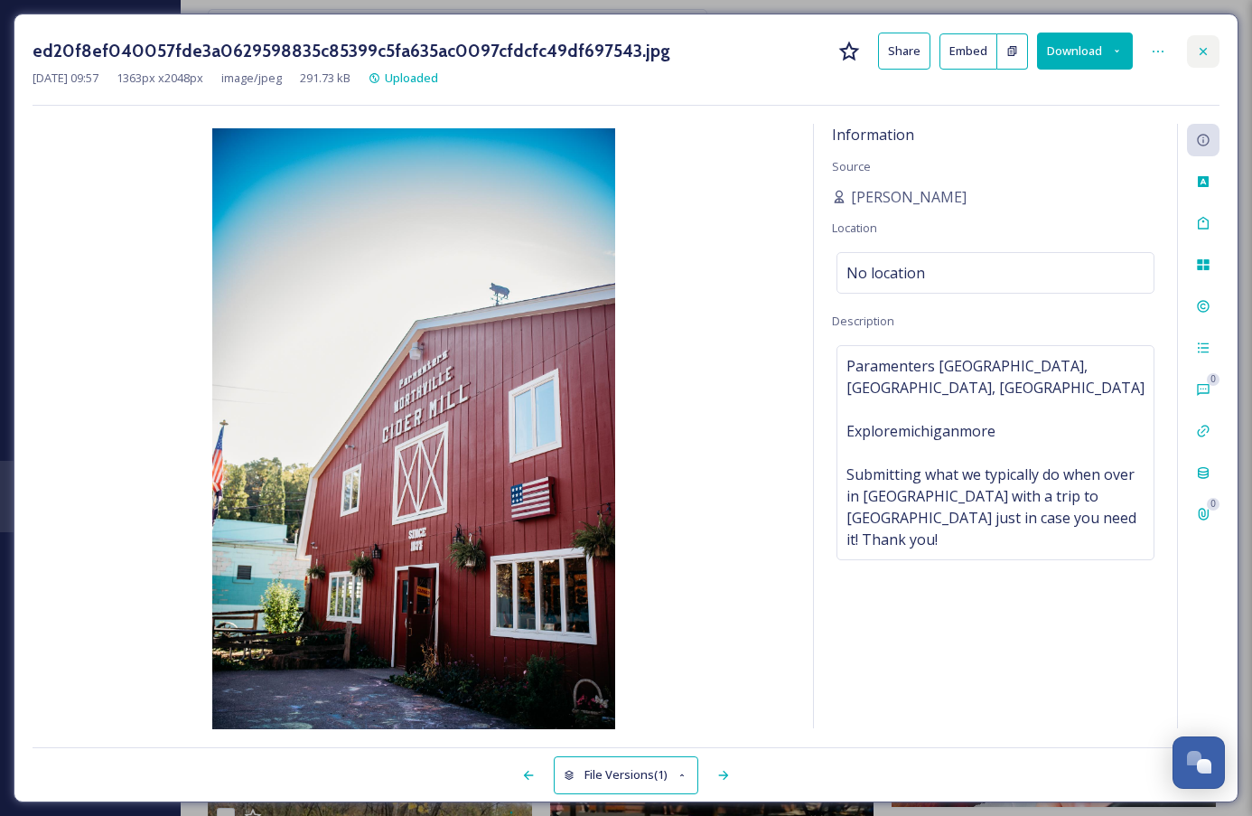
click at [1201, 59] on div at bounding box center [1203, 51] width 33 height 33
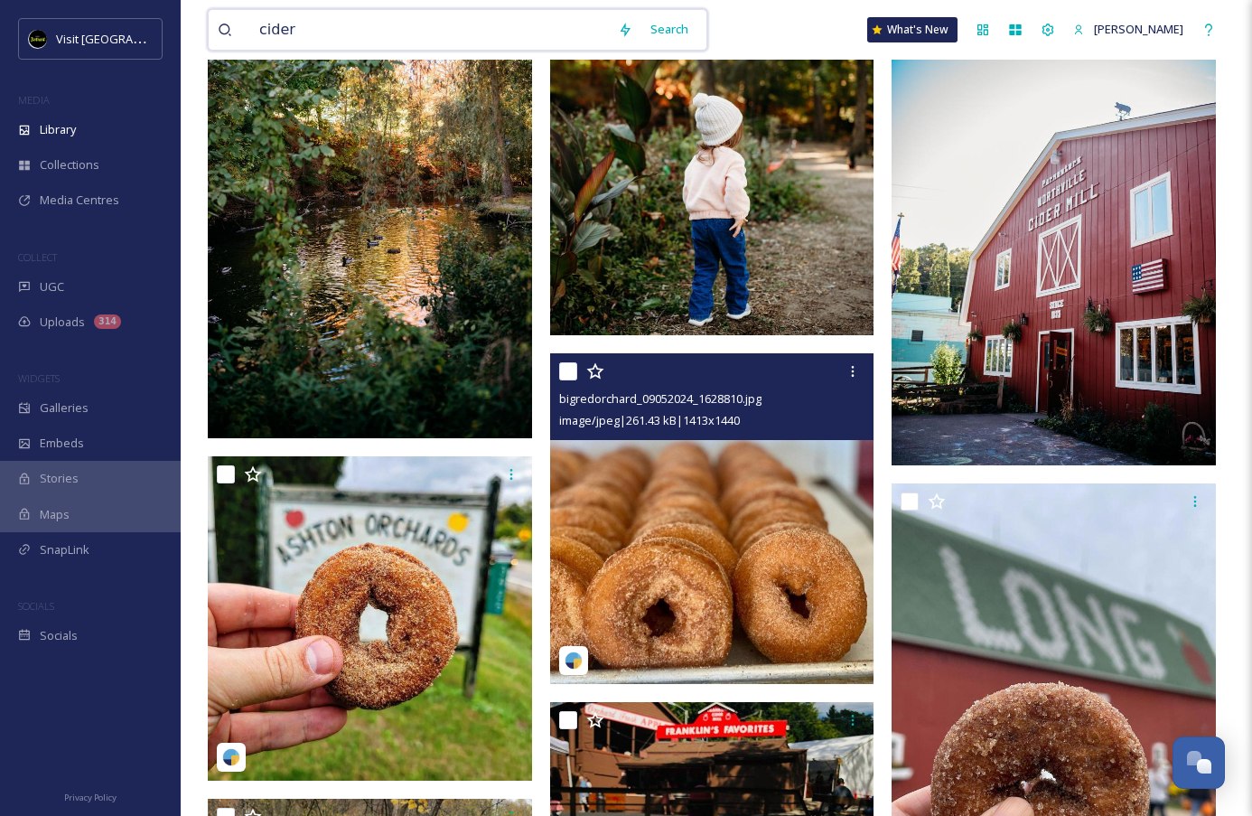
click at [483, 35] on input "cider" at bounding box center [429, 30] width 359 height 40
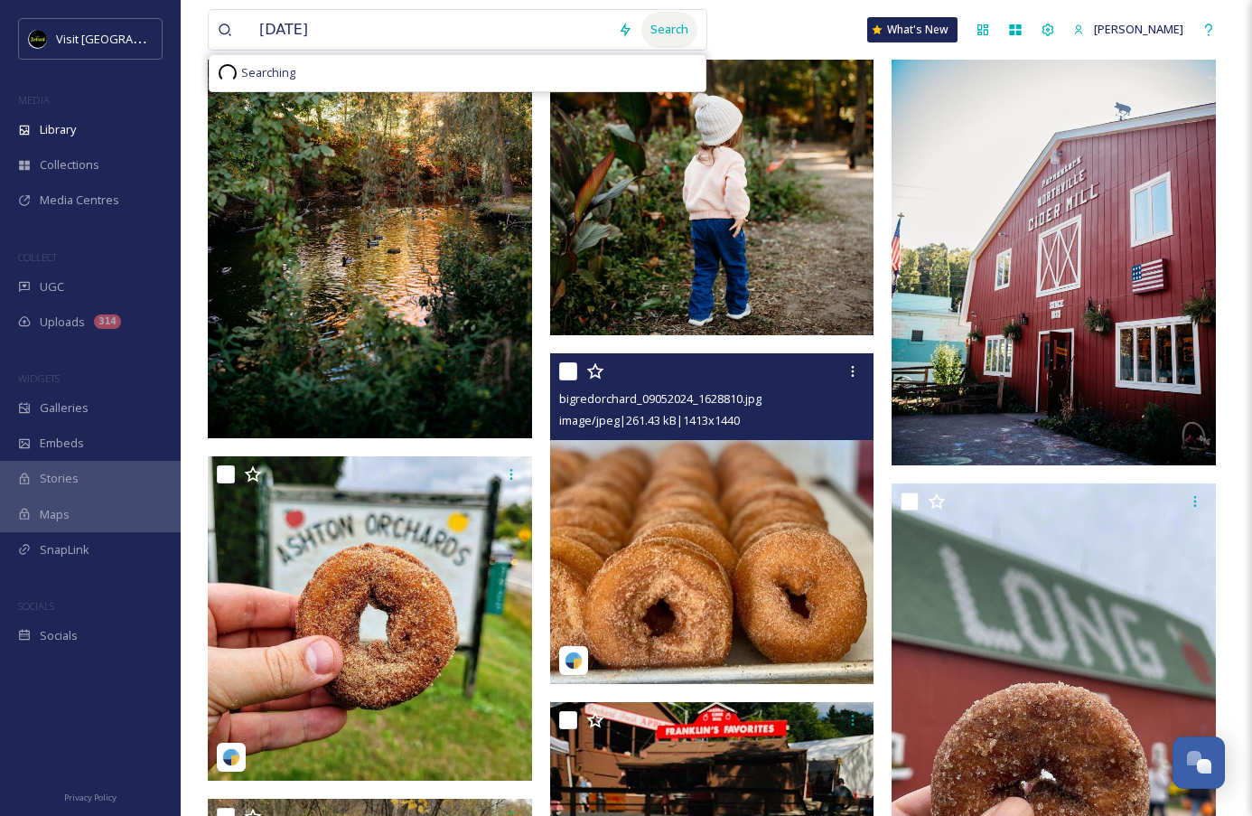
click at [691, 18] on div "Search" at bounding box center [669, 29] width 56 height 35
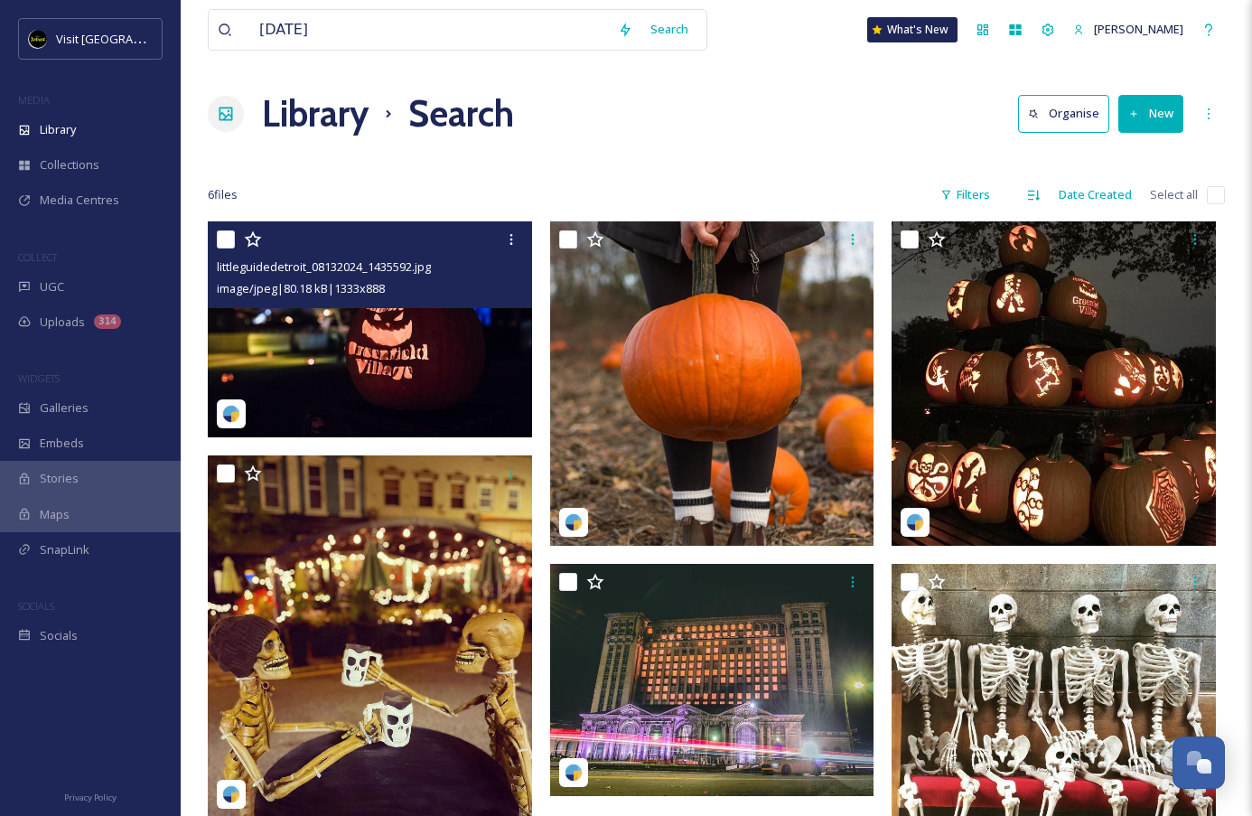
click at [478, 361] on img at bounding box center [370, 329] width 324 height 216
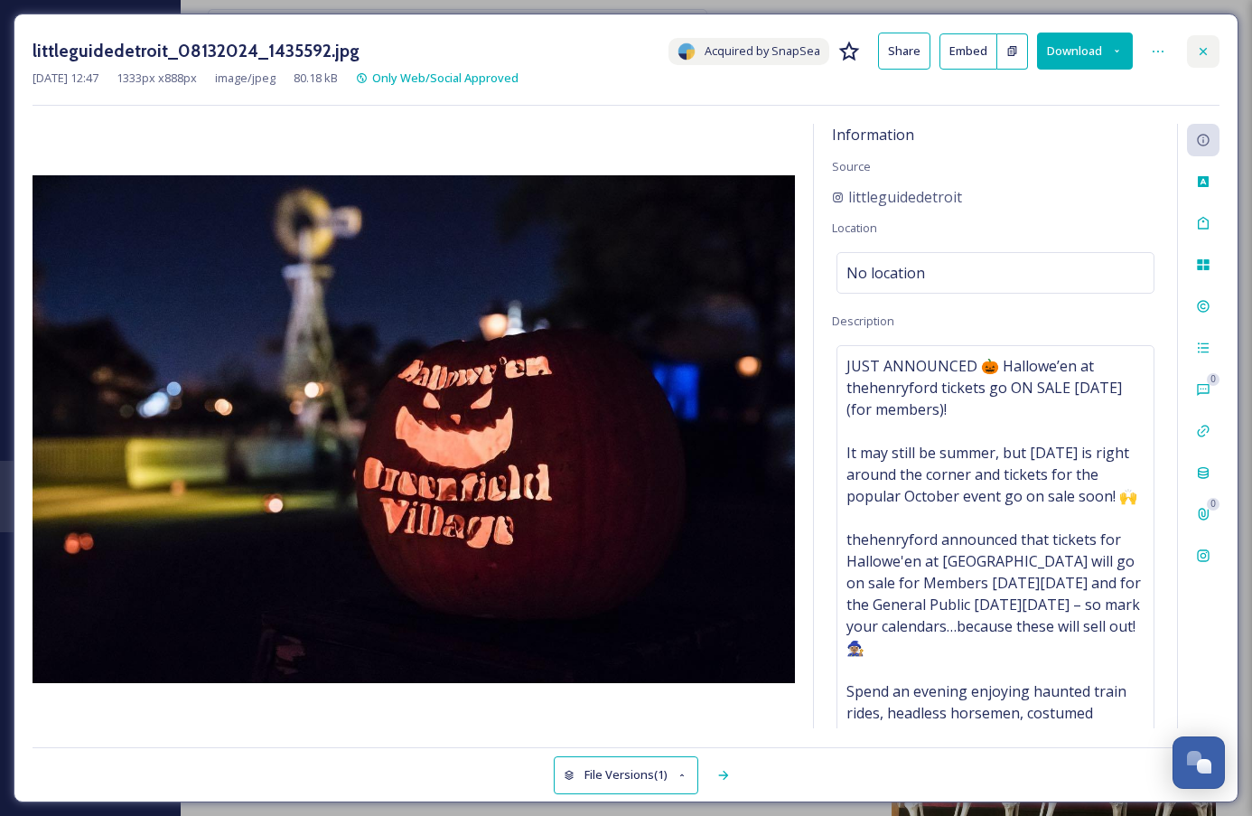
click at [1199, 50] on icon at bounding box center [1203, 51] width 14 height 14
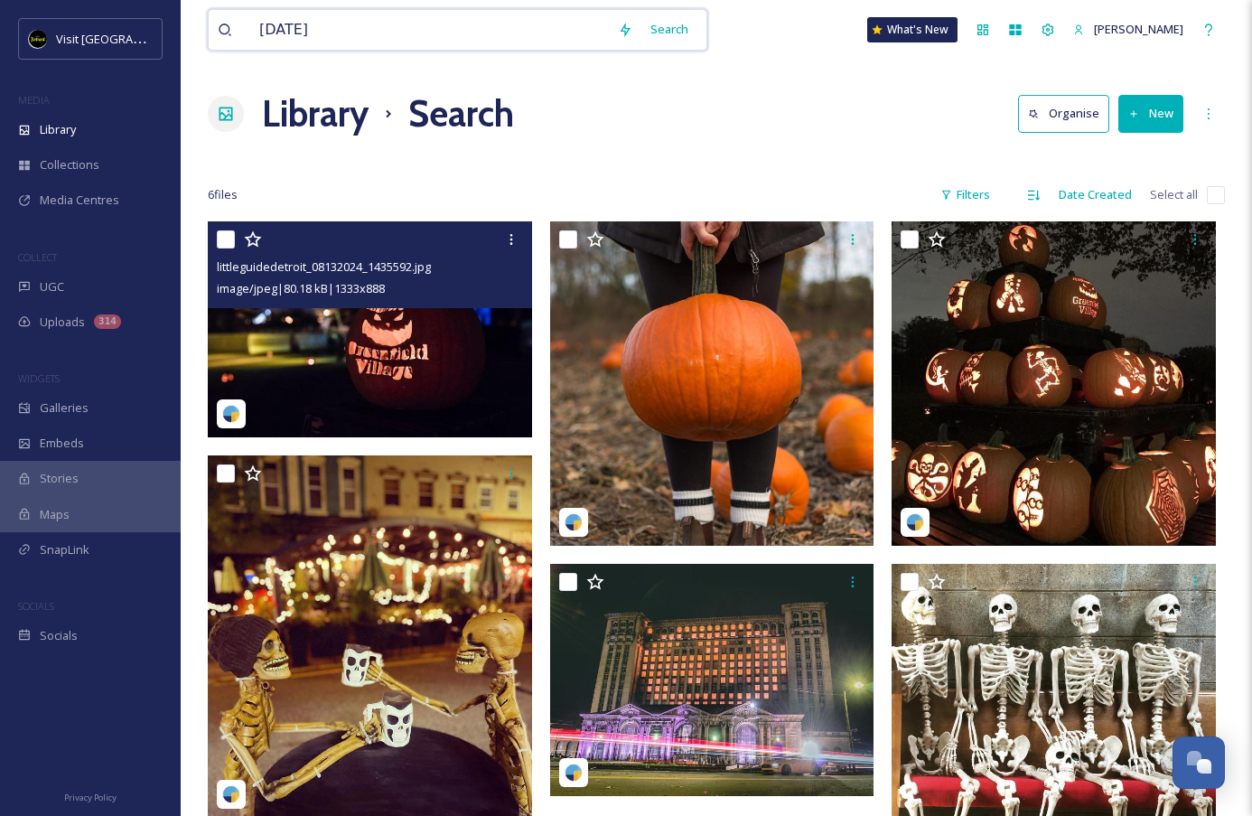
click at [415, 43] on input "[DATE]" at bounding box center [429, 30] width 359 height 40
type input "scary"
click at [679, 18] on div "Search" at bounding box center [669, 29] width 56 height 35
